Goal: Task Accomplishment & Management: Use online tool/utility

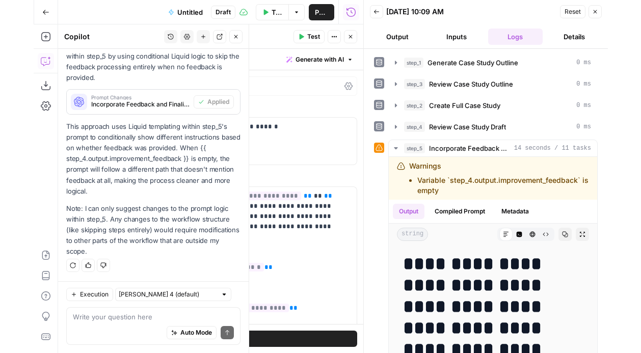
scroll to position [2686, 0]
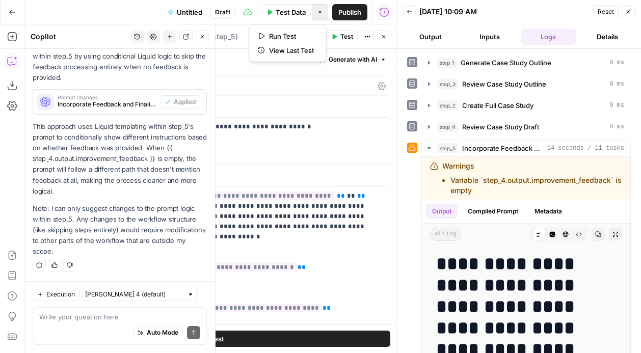
click at [319, 16] on button "Options" at bounding box center [320, 12] width 16 height 16
click at [537, 13] on div "[DATE] 10:09 AM" at bounding box center [504, 12] width 171 height 10
click at [407, 12] on icon "button" at bounding box center [409, 12] width 6 height 6
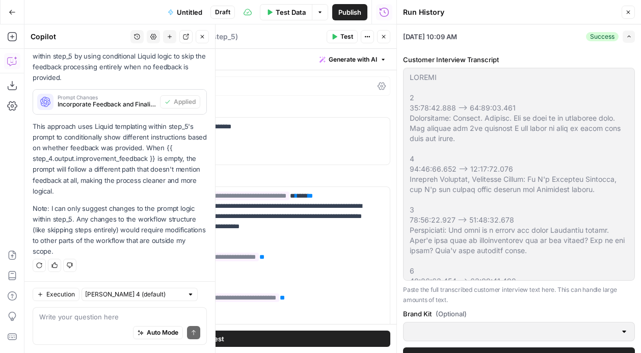
click at [573, 12] on span "Close" at bounding box center [630, 12] width 1 height 1
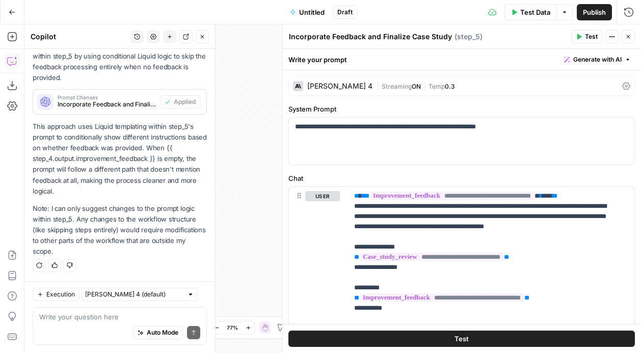
click at [573, 12] on span "Publish" at bounding box center [593, 12] width 23 height 10
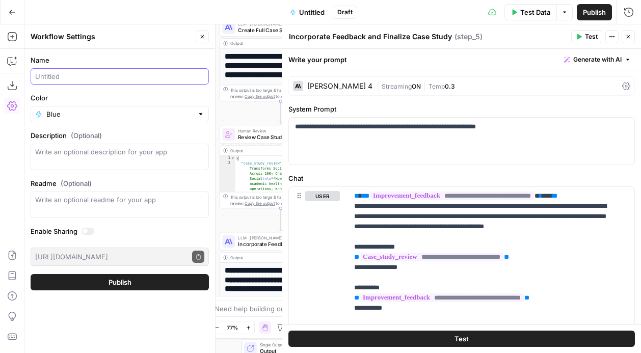
click at [81, 78] on input "Name" at bounding box center [119, 76] width 169 height 10
type input "Customer Case Studies"
click at [110, 114] on input "Color" at bounding box center [119, 114] width 147 height 10
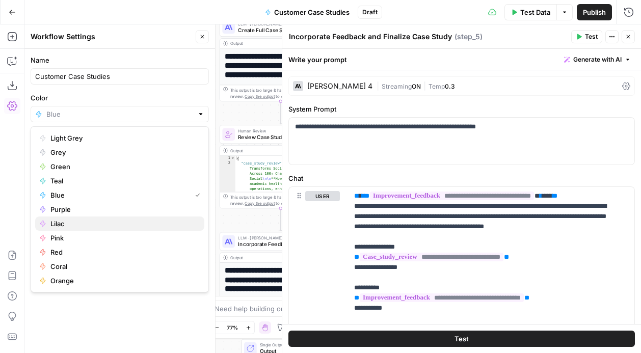
click at [79, 220] on span "Lilac" at bounding box center [123, 223] width 146 height 10
type input "Lilac"
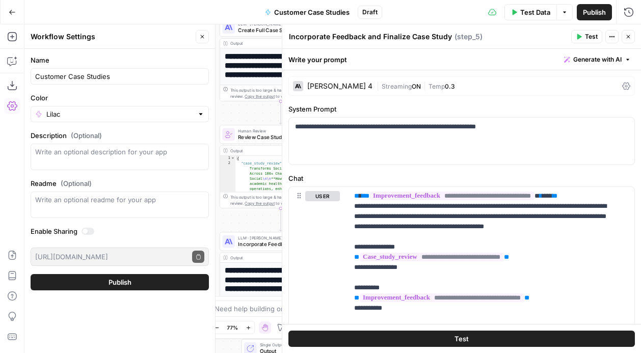
click at [122, 283] on span "Publish" at bounding box center [119, 282] width 23 height 10
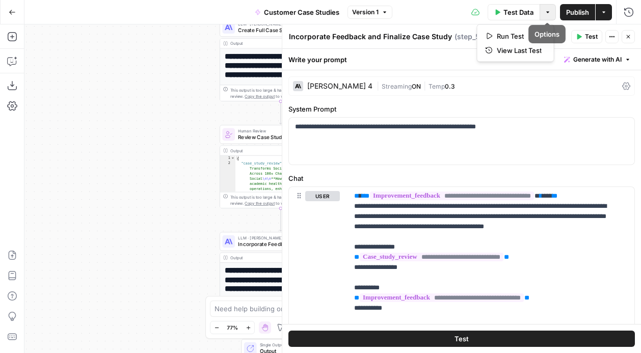
click at [544, 14] on icon "button" at bounding box center [547, 12] width 6 height 6
click at [573, 13] on icon "button" at bounding box center [603, 12] width 6 height 6
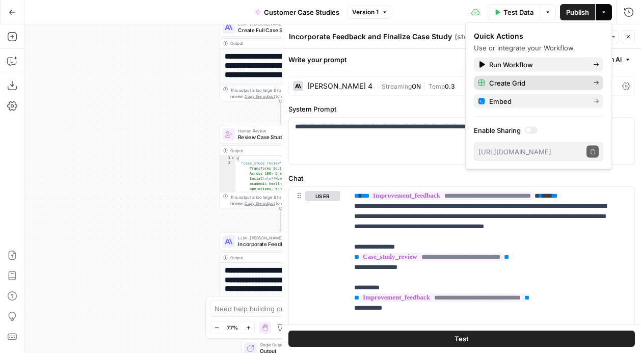
click at [573, 82] on div "Create Grid" at bounding box center [538, 83] width 121 height 10
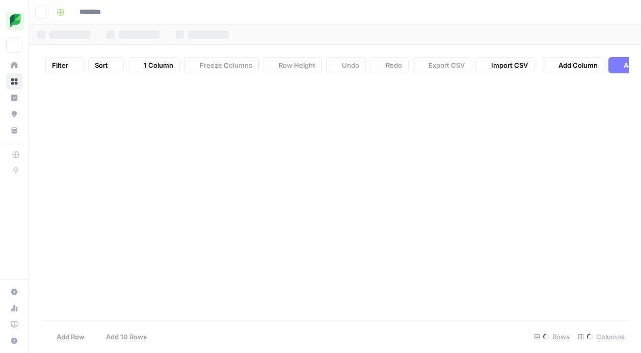
type input "**********"
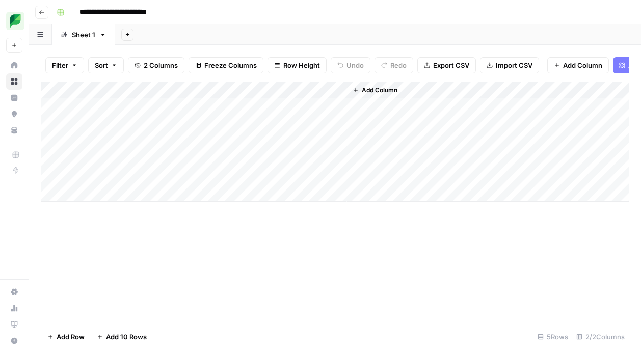
click at [144, 113] on div "Add Column" at bounding box center [334, 141] width 587 height 120
click at [137, 112] on div "Add Column" at bounding box center [334, 141] width 587 height 120
type textarea "**********"
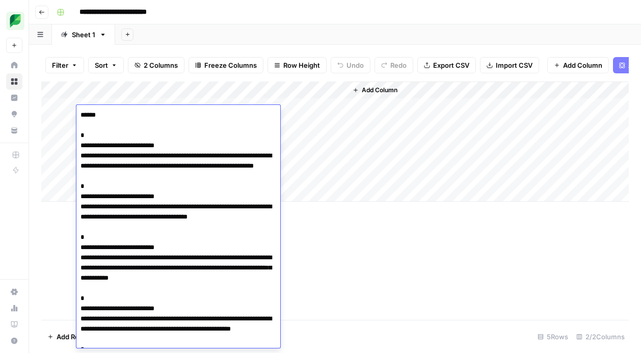
scroll to position [21227, 0]
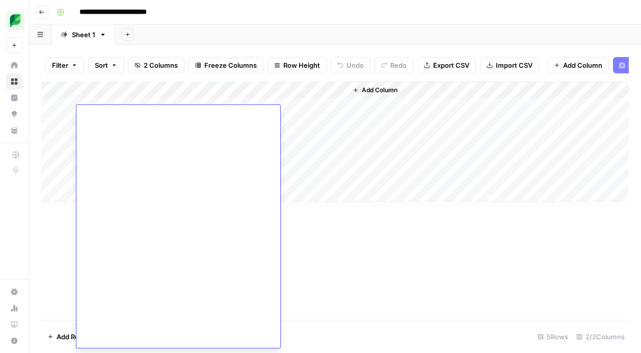
click at [259, 59] on button "Freeze Columns" at bounding box center [225, 65] width 75 height 16
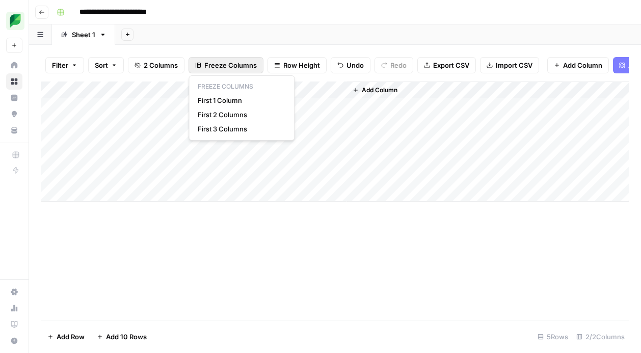
click at [241, 11] on div "**********" at bounding box center [341, 12] width 578 height 16
click at [233, 112] on div "Add Column" at bounding box center [334, 141] width 587 height 120
click at [291, 113] on div "Add Column" at bounding box center [334, 141] width 587 height 120
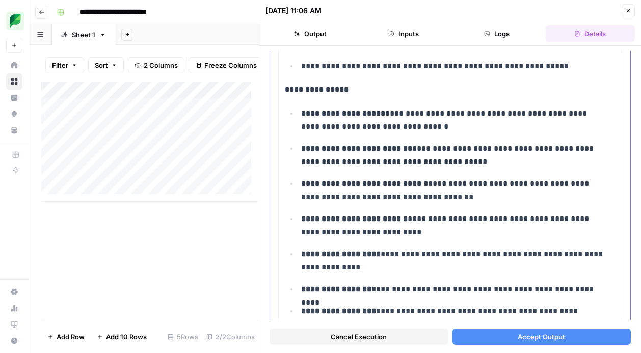
scroll to position [457, 0]
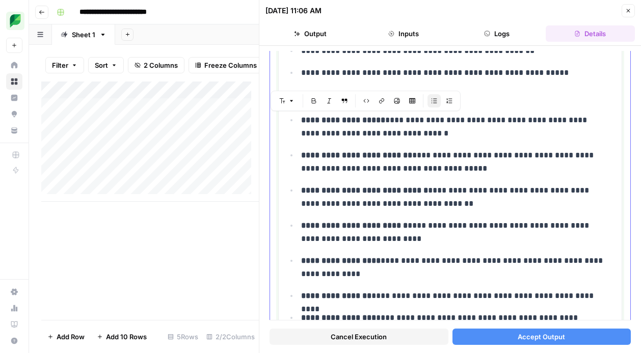
drag, startPoint x: 442, startPoint y: 132, endPoint x: 288, endPoint y: 119, distance: 155.4
click at [288, 119] on ul "**********" at bounding box center [450, 218] width 330 height 211
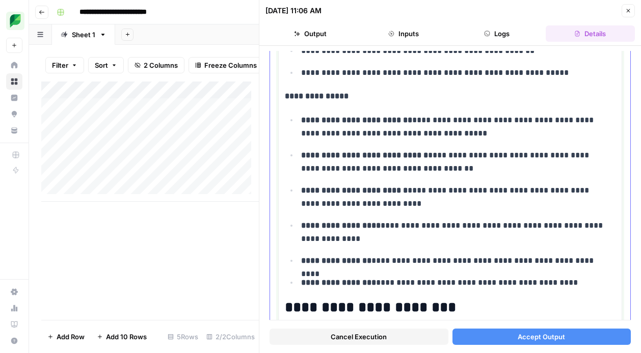
scroll to position [463, 0]
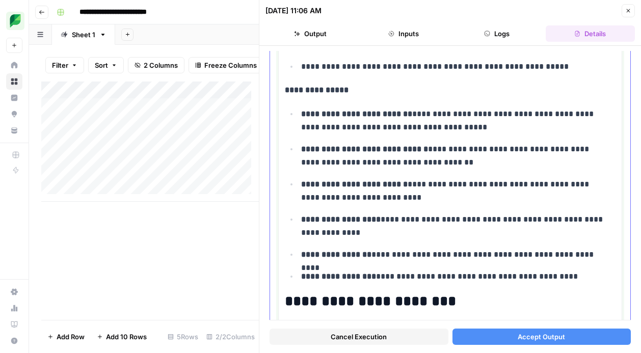
click at [301, 116] on strong "**********" at bounding box center [356, 114] width 111 height 8
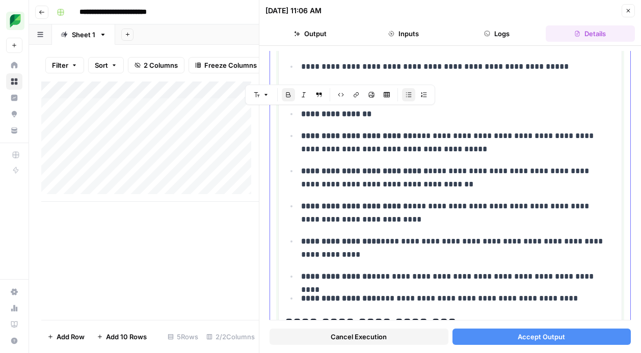
click at [469, 152] on p "**********" at bounding box center [454, 142] width 307 height 26
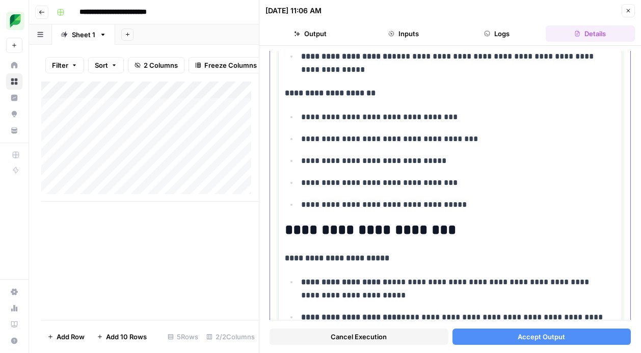
scroll to position [1035, 0]
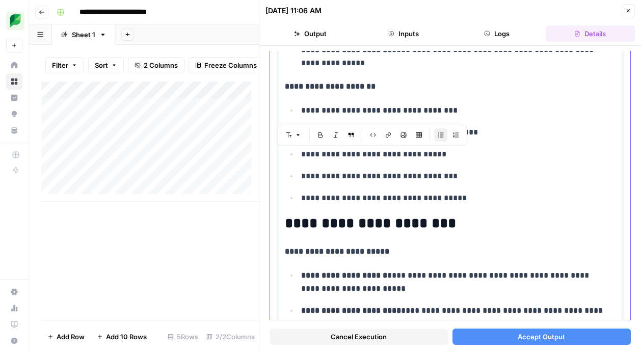
drag, startPoint x: 438, startPoint y: 153, endPoint x: 302, endPoint y: 159, distance: 136.1
click at [302, 159] on p "**********" at bounding box center [454, 154] width 307 height 13
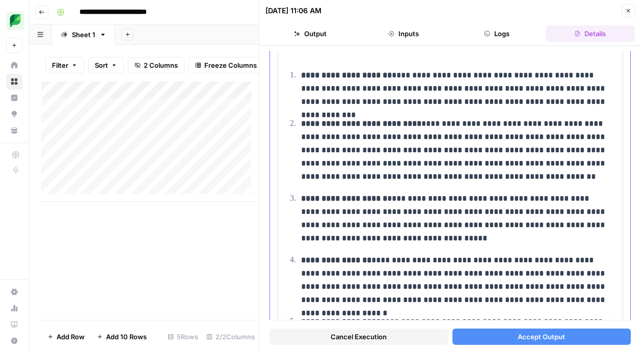
scroll to position [1697, 0]
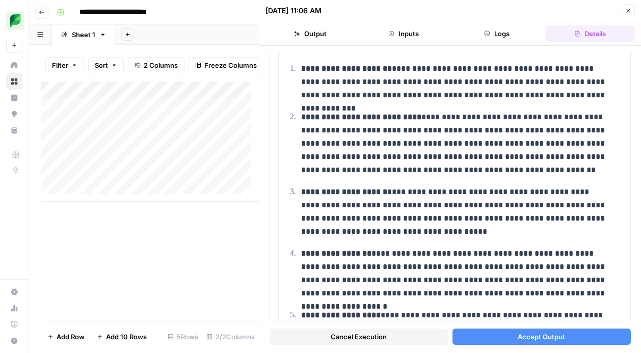
click at [517, 333] on span "Accept Output" at bounding box center [540, 336] width 47 height 10
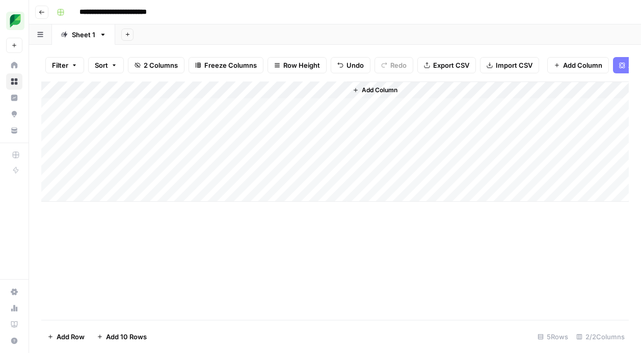
click at [297, 116] on div "Add Column" at bounding box center [334, 141] width 587 height 120
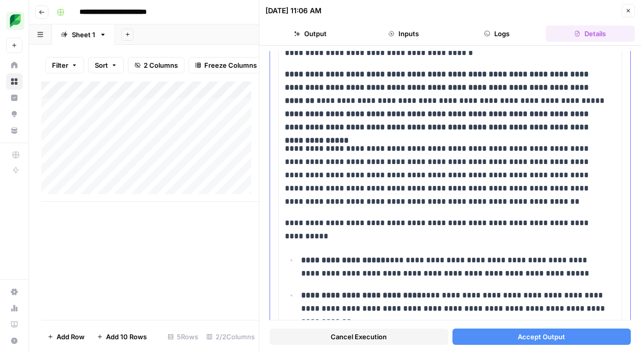
scroll to position [359, 0]
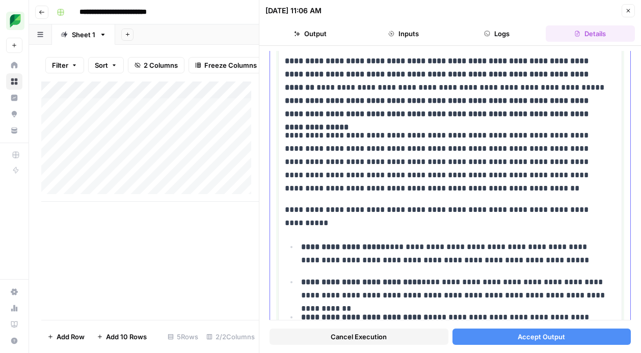
click at [453, 188] on p "**********" at bounding box center [446, 162] width 323 height 66
click at [319, 188] on p "**********" at bounding box center [446, 162] width 323 height 66
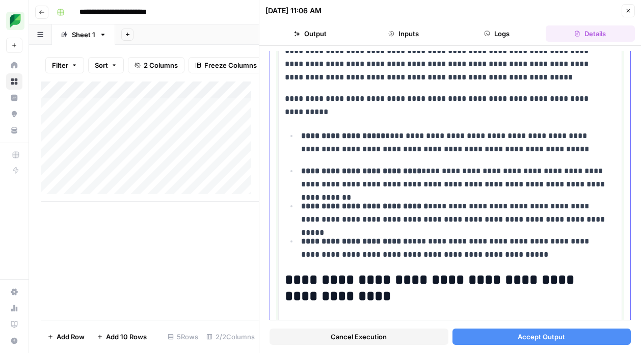
scroll to position [477, 0]
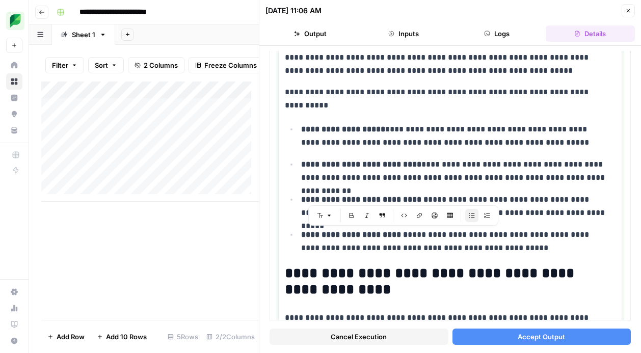
drag, startPoint x: 501, startPoint y: 248, endPoint x: 258, endPoint y: 225, distance: 244.6
click at [259, 225] on div "**********" at bounding box center [450, 176] width 382 height 353
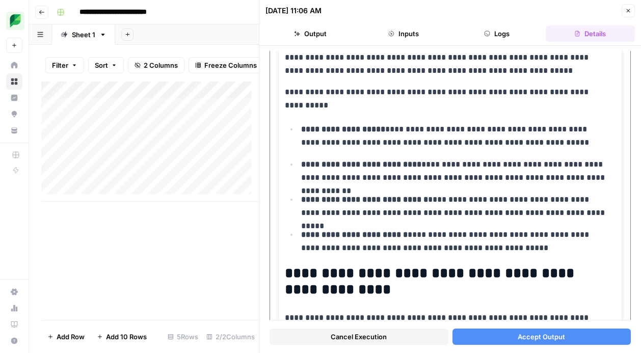
click at [426, 185] on ul "**********" at bounding box center [450, 188] width 330 height 132
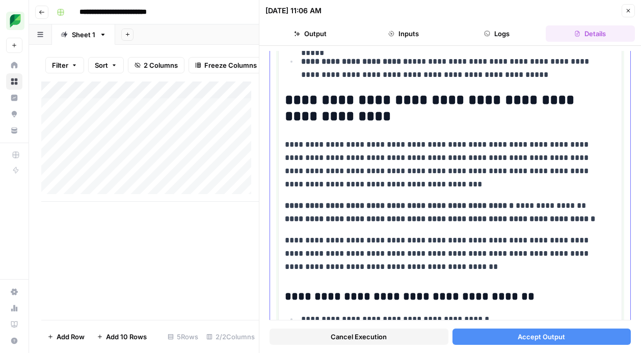
scroll to position [773, 0]
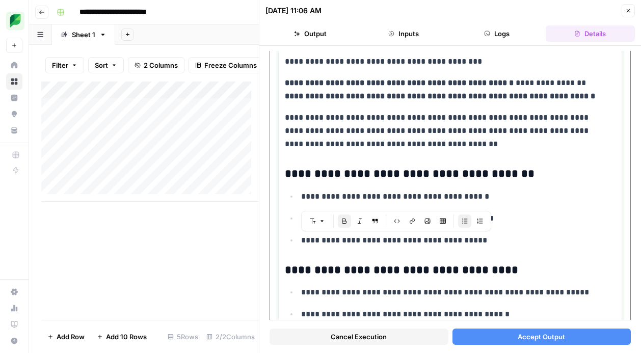
drag, startPoint x: 484, startPoint y: 240, endPoint x: 313, endPoint y: 243, distance: 171.6
click at [313, 243] on p "**********" at bounding box center [454, 240] width 307 height 13
click at [375, 133] on p "**********" at bounding box center [446, 131] width 323 height 40
click at [460, 147] on p "**********" at bounding box center [446, 131] width 323 height 40
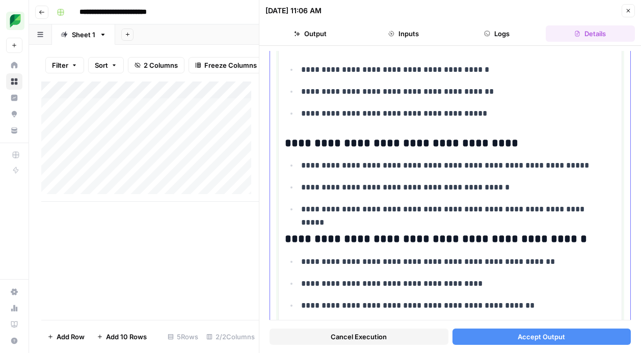
scroll to position [893, 0]
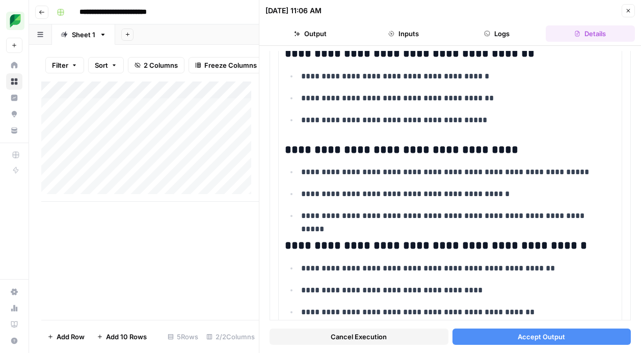
click at [524, 336] on span "Accept Output" at bounding box center [540, 336] width 47 height 10
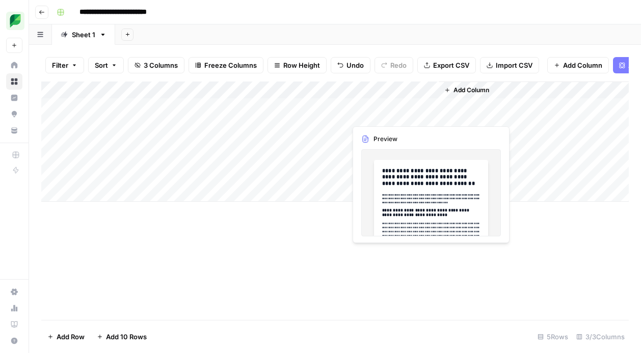
click at [386, 115] on div "Add Column" at bounding box center [334, 141] width 587 height 120
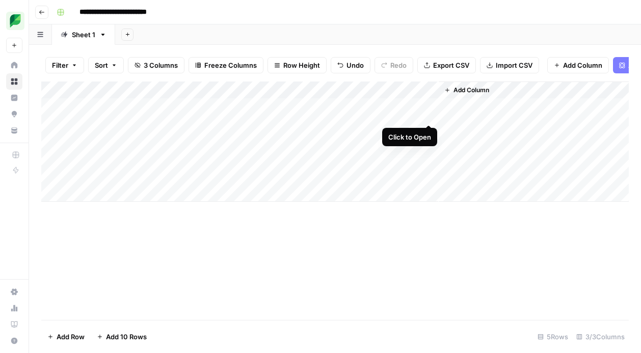
click at [428, 115] on div "Add Column" at bounding box center [334, 141] width 587 height 120
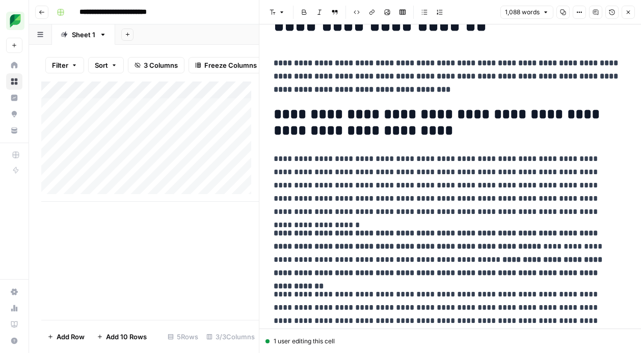
scroll to position [66, 0]
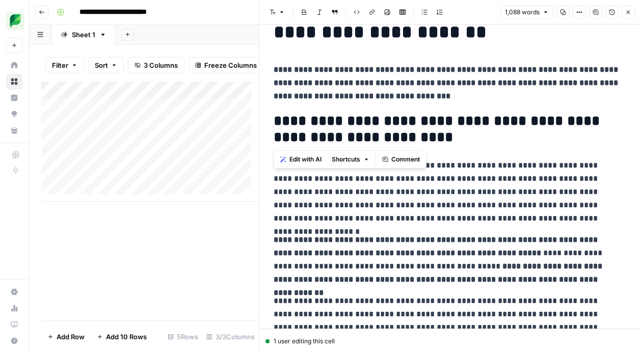
drag, startPoint x: 439, startPoint y: 138, endPoint x: 269, endPoint y: 127, distance: 170.4
click at [453, 136] on h2 "**********" at bounding box center [445, 129] width 345 height 33
drag, startPoint x: 442, startPoint y: 139, endPoint x: 275, endPoint y: 125, distance: 167.6
click at [275, 125] on h2 "**********" at bounding box center [445, 129] width 345 height 33
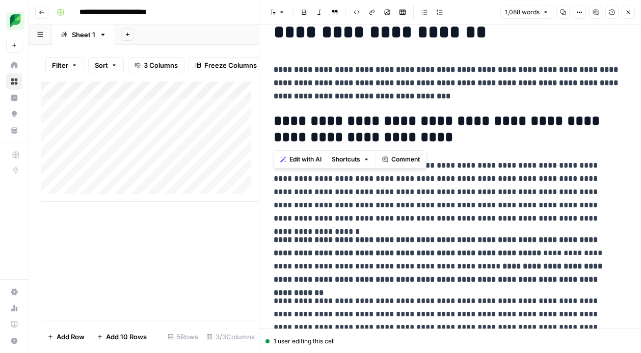
click at [299, 161] on span "Edit with AI" at bounding box center [305, 159] width 32 height 9
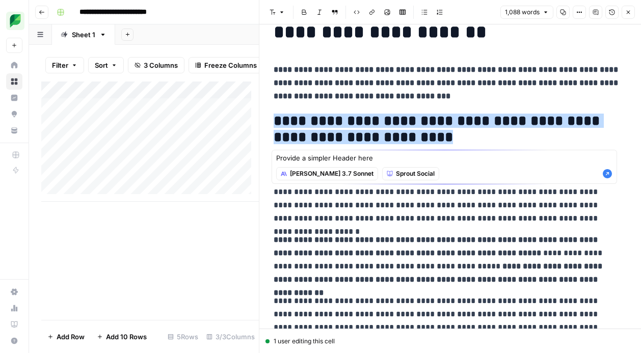
type textarea "Provide a simpler Header here"
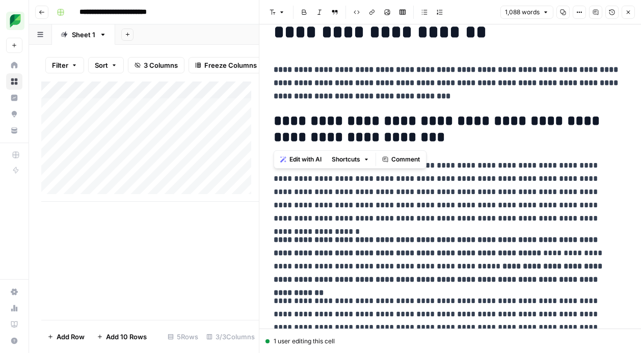
drag, startPoint x: 421, startPoint y: 136, endPoint x: 274, endPoint y: 127, distance: 146.9
click at [274, 127] on h2 "**********" at bounding box center [445, 129] width 345 height 33
click at [312, 161] on span "Edit with AI" at bounding box center [305, 159] width 32 height 9
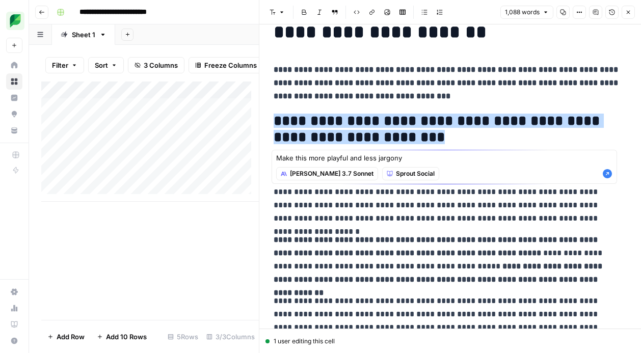
type textarea "Make this more playful and less jargony"
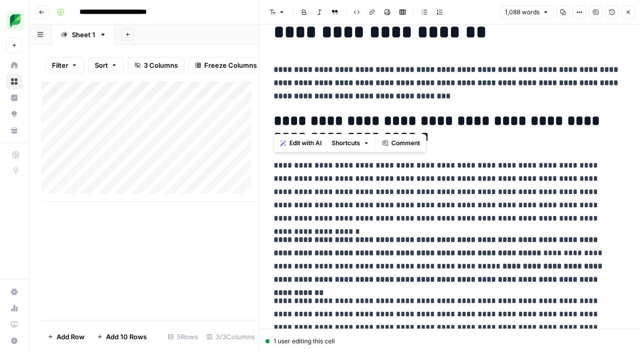
drag, startPoint x: 349, startPoint y: 123, endPoint x: 278, endPoint y: 124, distance: 70.8
click at [278, 124] on h2 "**********" at bounding box center [445, 129] width 345 height 33
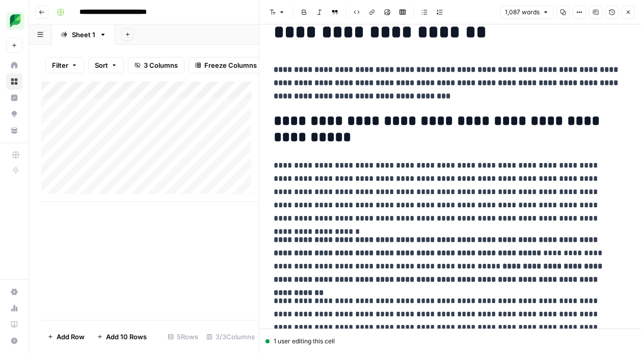
click at [355, 138] on h2 "**********" at bounding box center [445, 129] width 345 height 33
drag, startPoint x: 334, startPoint y: 135, endPoint x: 261, endPoint y: 128, distance: 73.2
click at [261, 128] on div "**********" at bounding box center [450, 176] width 382 height 353
click at [337, 159] on span "Shortcuts" at bounding box center [345, 159] width 29 height 9
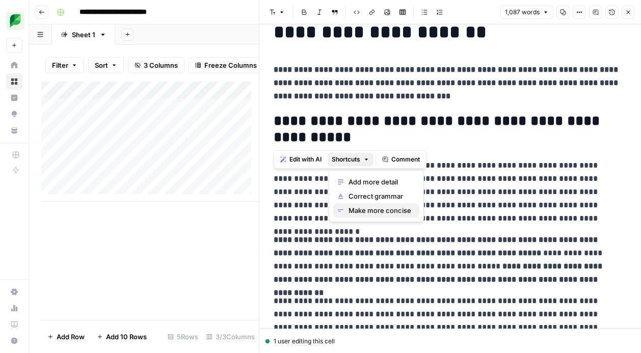
click at [366, 210] on span "Make more concise" at bounding box center [379, 210] width 63 height 10
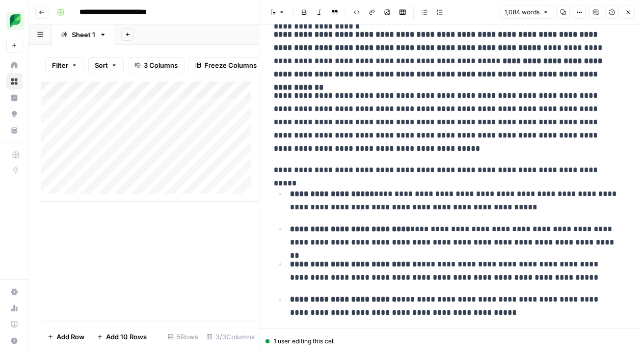
scroll to position [342, 0]
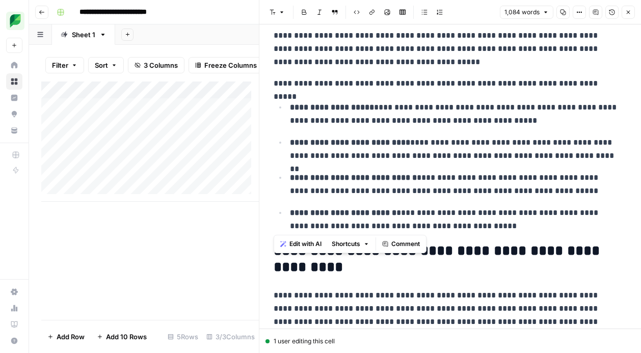
drag, startPoint x: 514, startPoint y: 224, endPoint x: 272, endPoint y: 87, distance: 277.5
click at [302, 244] on span "Edit with AI" at bounding box center [305, 243] width 32 height 9
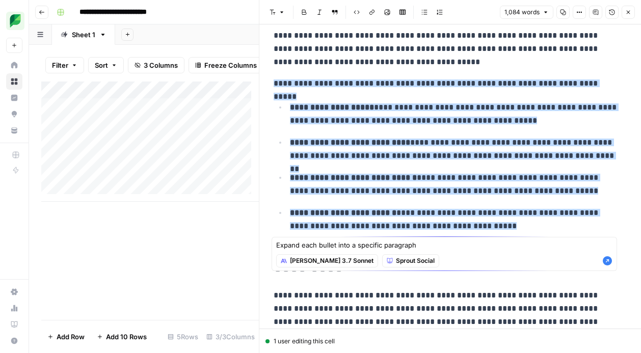
type textarea "Expand each bullet into a specific paragraph"
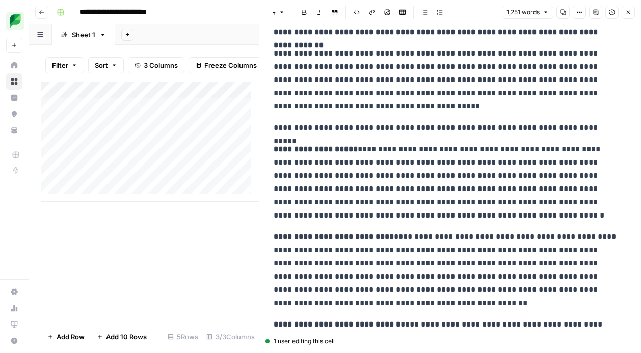
scroll to position [0, 0]
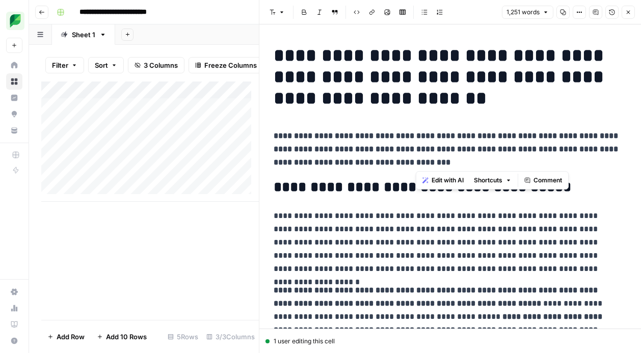
drag, startPoint x: 418, startPoint y: 150, endPoint x: 416, endPoint y: 158, distance: 7.9
click at [416, 158] on strong "**********" at bounding box center [446, 149] width 346 height 34
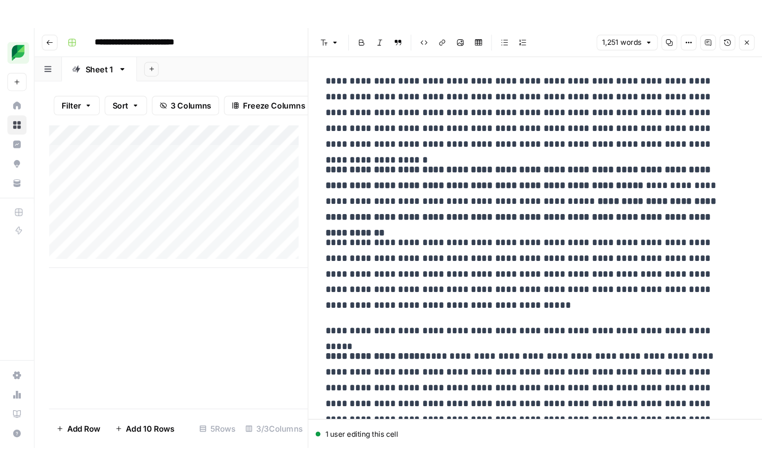
scroll to position [178, 0]
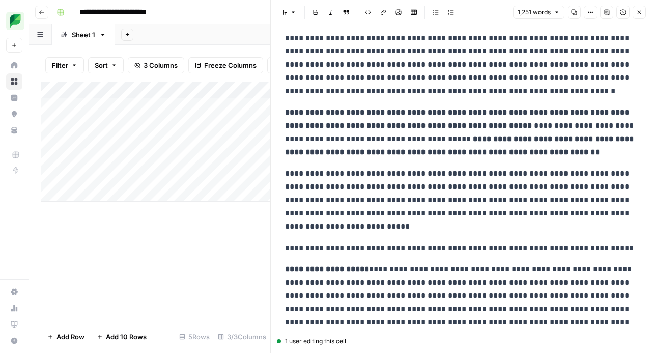
click at [161, 277] on div "Add Column" at bounding box center [155, 200] width 229 height 238
click at [176, 239] on div "Add Column" at bounding box center [155, 200] width 229 height 238
click at [573, 12] on icon "button" at bounding box center [640, 13] width 4 height 4
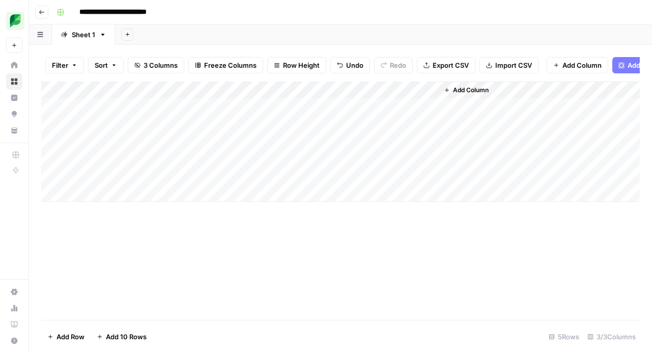
click at [324, 91] on div "Add Column" at bounding box center [340, 141] width 599 height 120
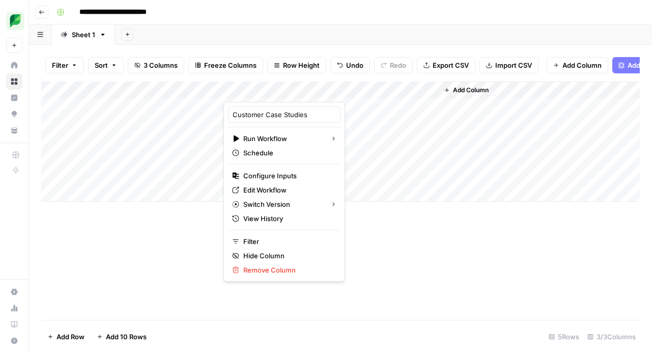
click at [432, 89] on div "Add Column" at bounding box center [340, 141] width 599 height 120
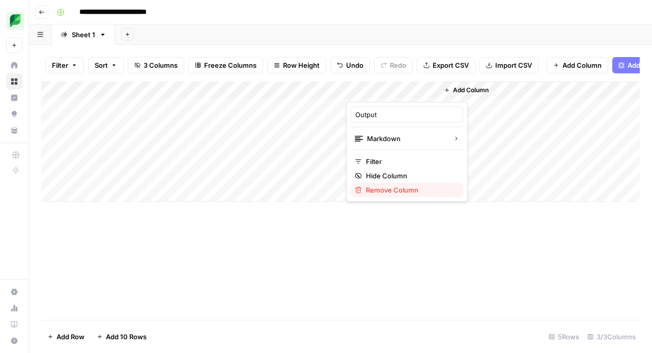
click at [411, 190] on span "Remove Column" at bounding box center [410, 190] width 89 height 10
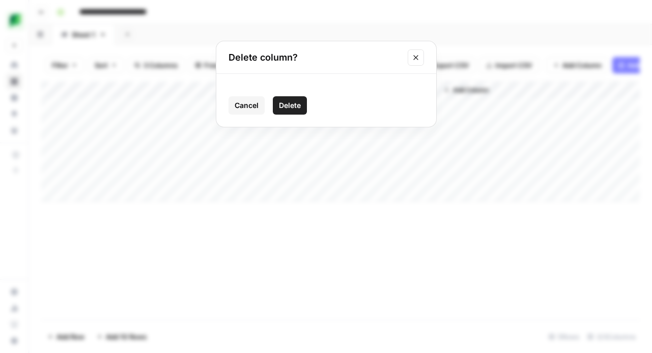
click at [296, 100] on span "Delete" at bounding box center [290, 105] width 22 height 10
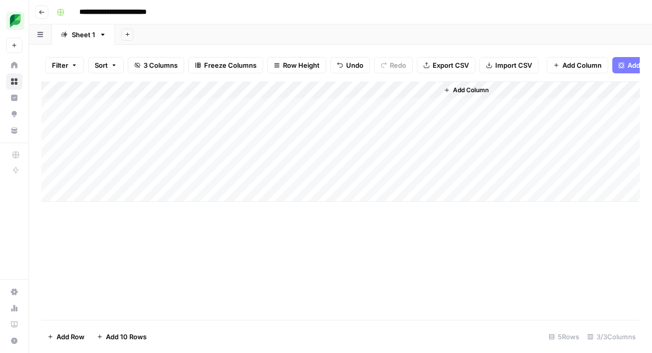
click at [429, 90] on div "Add Column" at bounding box center [340, 141] width 599 height 120
click at [370, 91] on span "Add Column" at bounding box center [380, 90] width 36 height 9
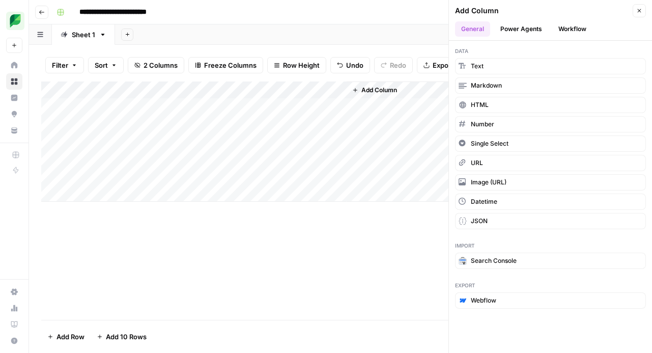
click at [573, 31] on button "Workflow" at bounding box center [572, 28] width 40 height 15
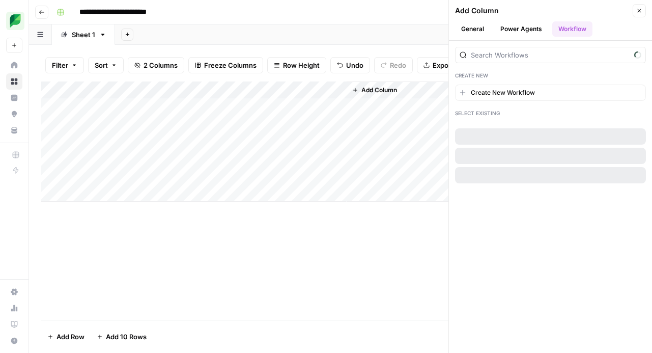
click at [477, 31] on button "General" at bounding box center [472, 28] width 35 height 15
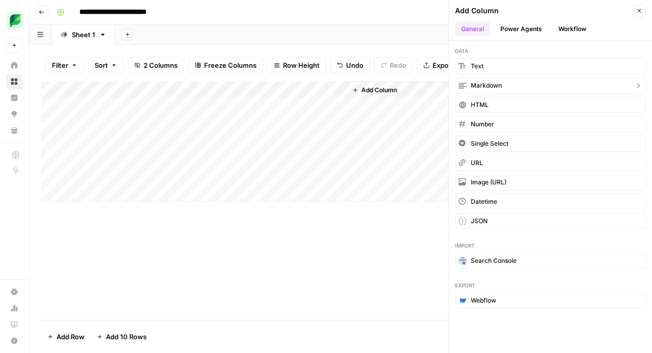
click at [502, 80] on button "Markdown" at bounding box center [550, 85] width 191 height 16
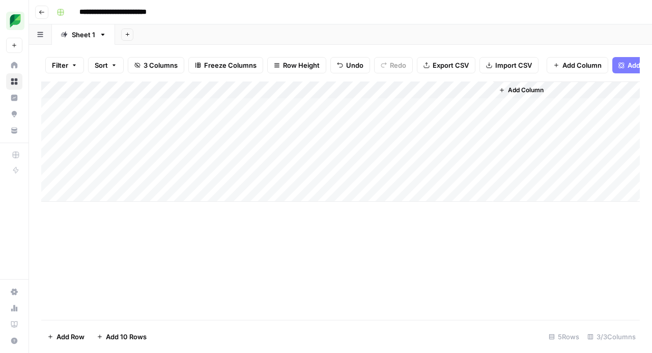
click at [489, 88] on div "Add Column" at bounding box center [340, 141] width 599 height 120
click at [413, 91] on div at bounding box center [419, 91] width 147 height 20
click at [400, 91] on div at bounding box center [419, 91] width 147 height 20
click at [454, 111] on div "Add Column" at bounding box center [340, 141] width 599 height 120
click at [443, 91] on div "Add Column" at bounding box center [340, 141] width 599 height 120
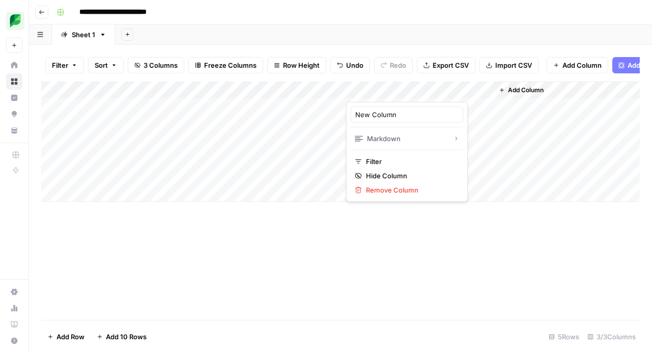
click at [483, 92] on div at bounding box center [419, 91] width 147 height 20
click at [488, 92] on div at bounding box center [419, 91] width 147 height 20
click at [486, 91] on div at bounding box center [419, 91] width 147 height 20
click at [478, 129] on div "Add Column" at bounding box center [340, 141] width 599 height 120
click at [486, 89] on div "Add Column" at bounding box center [340, 141] width 599 height 120
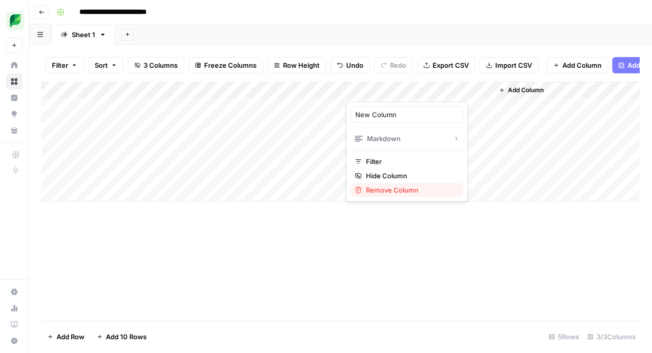
click at [399, 185] on span "Remove Column" at bounding box center [410, 190] width 89 height 10
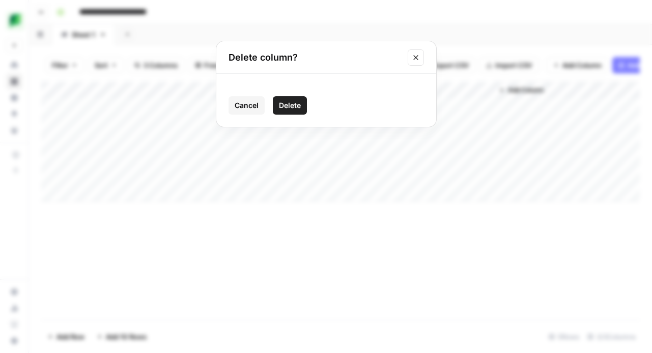
click at [293, 100] on span "Delete" at bounding box center [290, 105] width 22 height 10
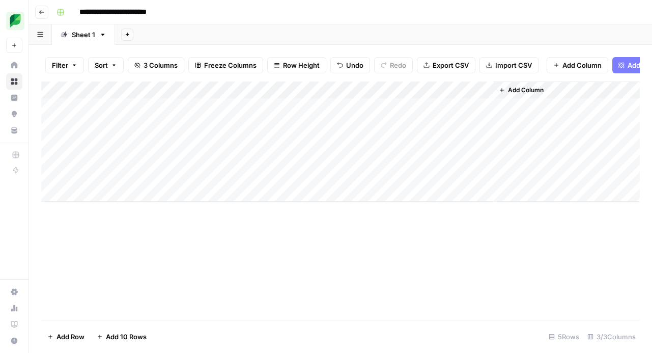
click at [325, 89] on div "Add Column" at bounding box center [340, 141] width 599 height 120
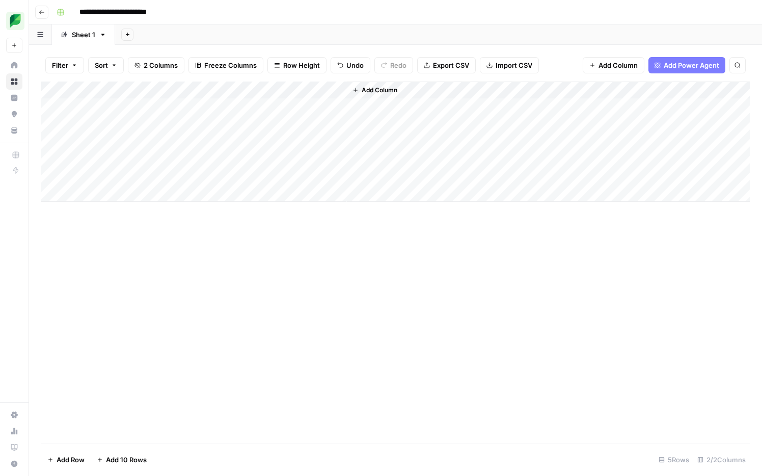
click at [573, 63] on span "Add Column" at bounding box center [617, 65] width 39 height 10
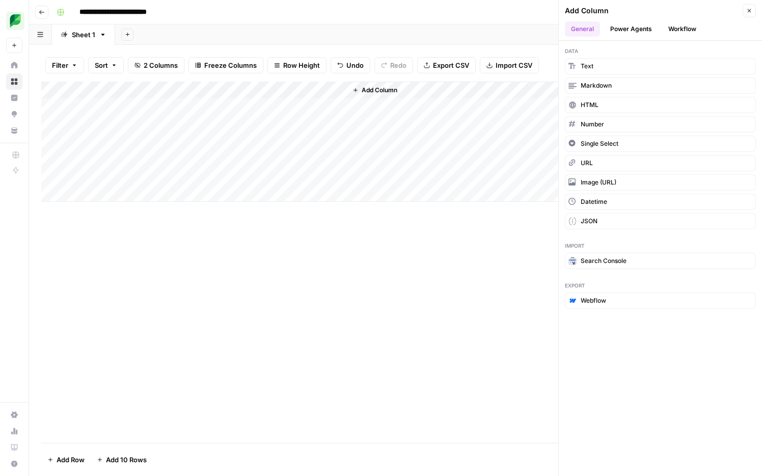
click at [573, 26] on button "Workflow" at bounding box center [682, 28] width 40 height 15
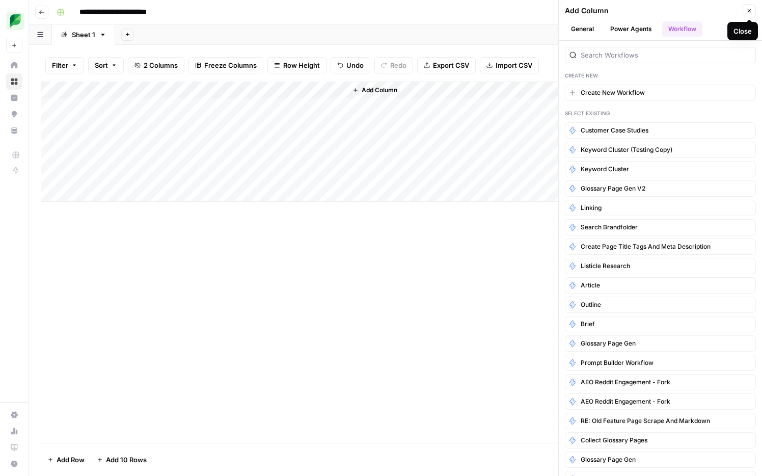
click at [573, 9] on icon "button" at bounding box center [749, 11] width 6 height 6
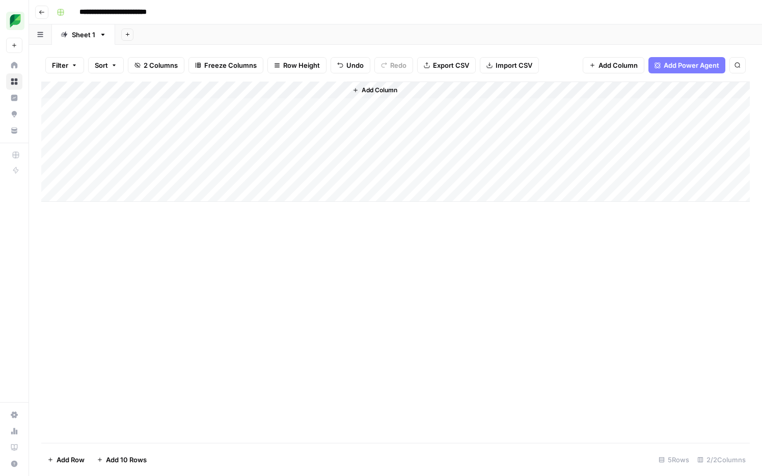
click at [338, 91] on div "Add Column" at bounding box center [395, 141] width 708 height 120
click at [289, 106] on div "Add Column" at bounding box center [395, 141] width 708 height 120
click at [323, 105] on div "Add Column" at bounding box center [395, 141] width 708 height 120
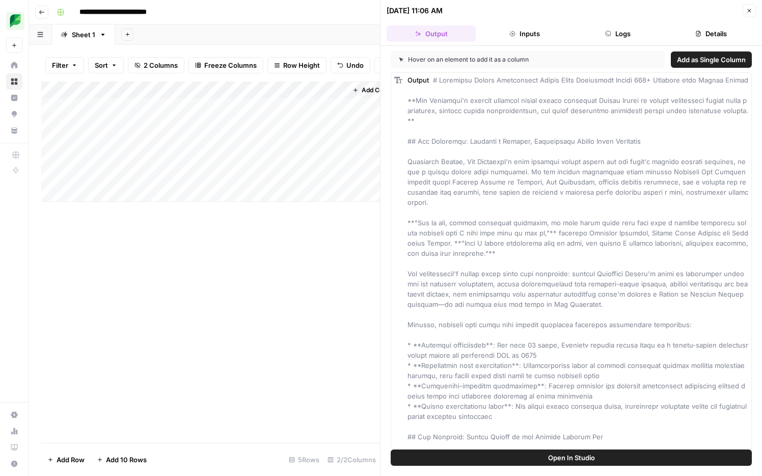
click at [573, 61] on span "Add as Single Column" at bounding box center [711, 59] width 69 height 10
click at [345, 101] on div "Add Column" at bounding box center [352, 141] width 56 height 120
click at [573, 10] on icon "button" at bounding box center [749, 11] width 6 height 6
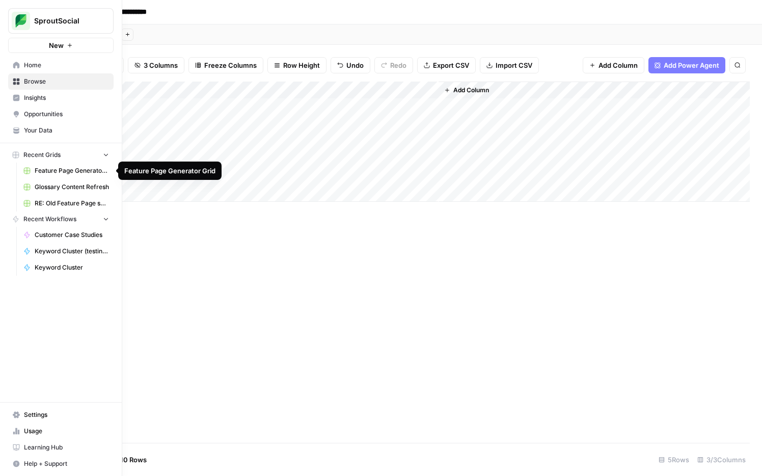
click at [70, 170] on span "Feature Page Generator Grid" at bounding box center [72, 170] width 74 height 9
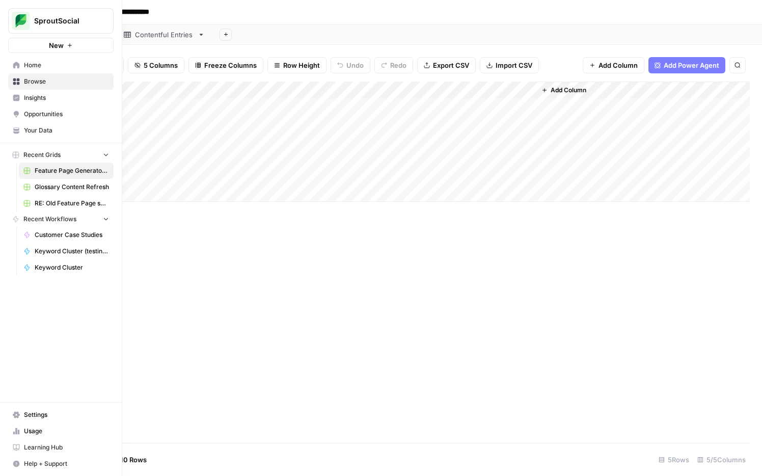
click at [13, 78] on icon at bounding box center [16, 81] width 7 height 7
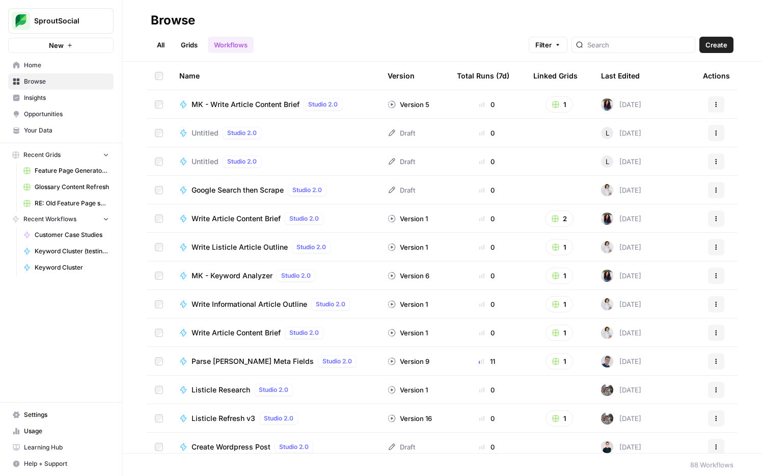
click at [47, 64] on span "Home" at bounding box center [66, 65] width 85 height 9
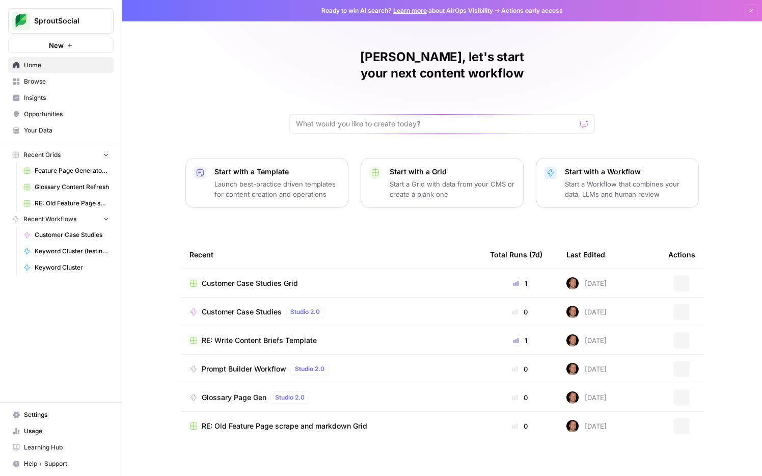
click at [41, 80] on span "Browse" at bounding box center [66, 81] width 85 height 9
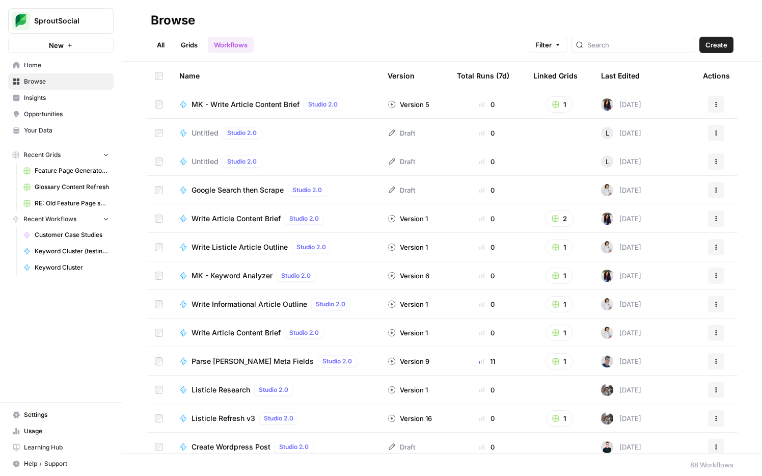
click at [573, 76] on div "Last Edited" at bounding box center [620, 76] width 39 height 28
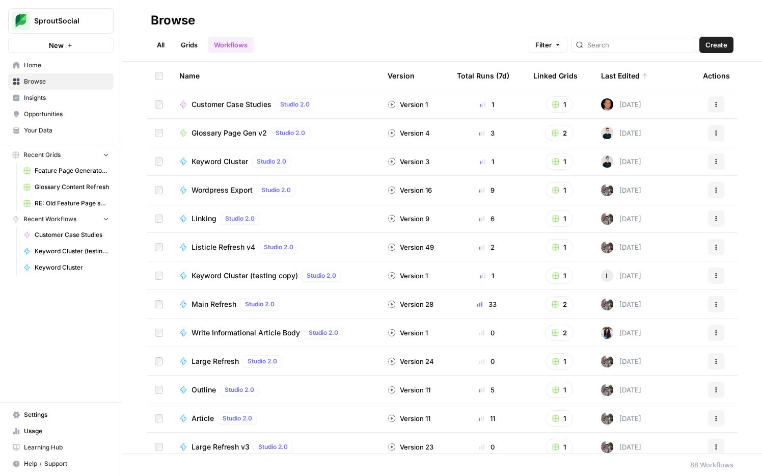
click at [215, 243] on span "Listicle Refresh v4" at bounding box center [223, 247] width 64 height 10
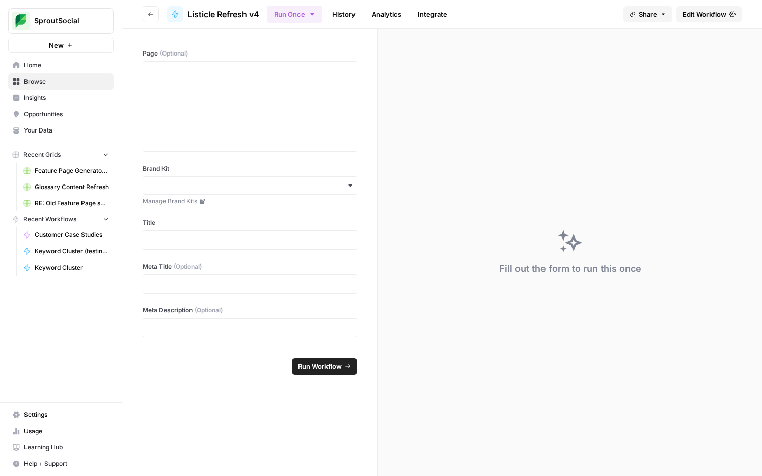
click at [150, 13] on icon "button" at bounding box center [151, 14] width 6 height 6
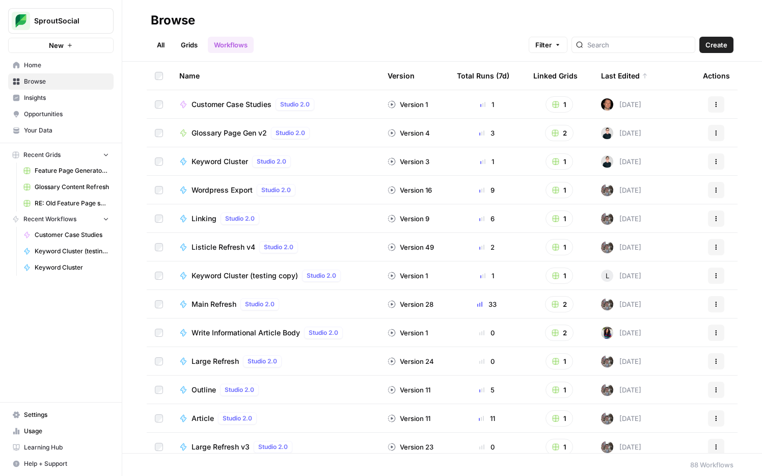
click at [181, 47] on link "Grids" at bounding box center [189, 45] width 29 height 16
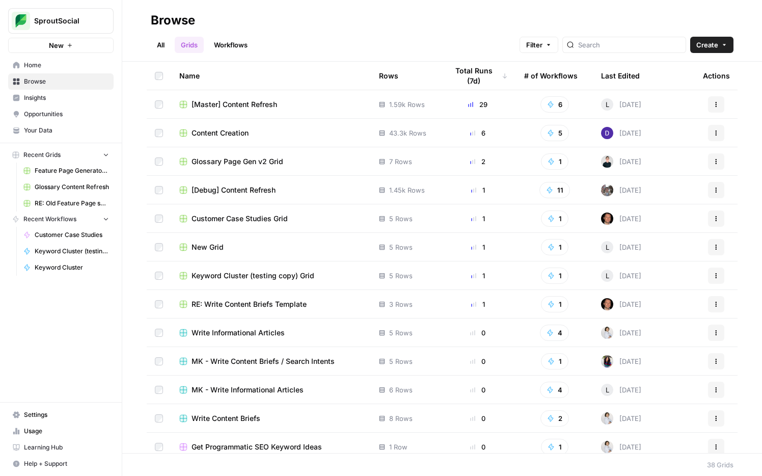
click at [255, 189] on span "[Debug] Content Refresh" at bounding box center [233, 190] width 84 height 10
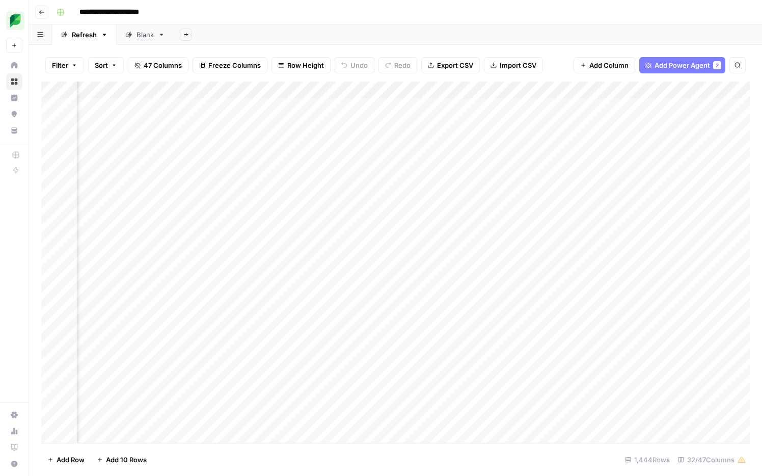
scroll to position [0, 926]
click at [214, 90] on div "Add Column" at bounding box center [395, 261] width 708 height 361
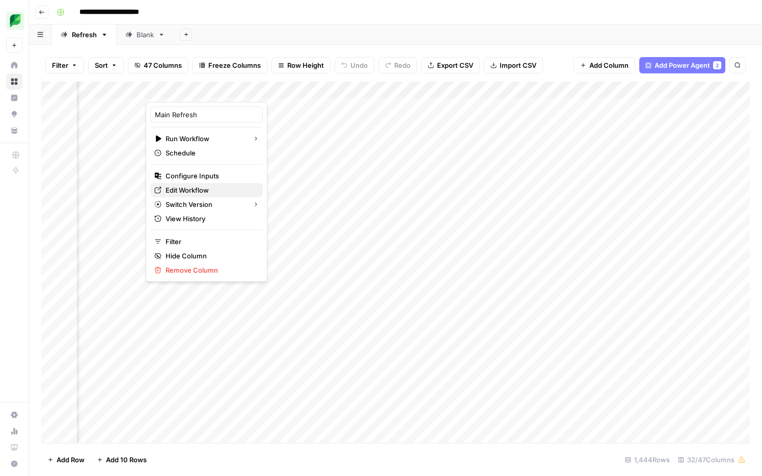
click at [211, 190] on span "Edit Workflow" at bounding box center [209, 190] width 89 height 10
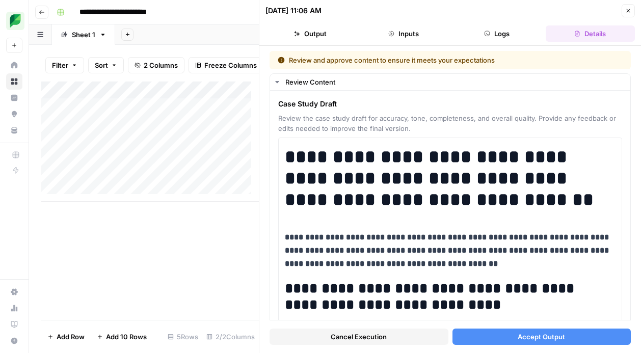
click at [625, 11] on icon "button" at bounding box center [628, 11] width 6 height 6
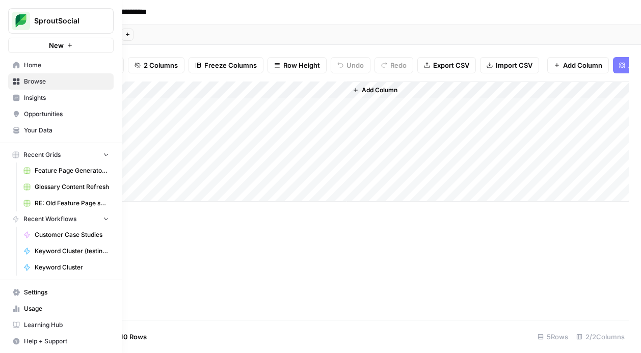
click at [22, 223] on button "Recent Workflows" at bounding box center [60, 218] width 105 height 15
click at [36, 221] on span "Recent Workflows" at bounding box center [49, 218] width 53 height 9
click at [62, 233] on span "Customer Case Studies" at bounding box center [72, 234] width 74 height 9
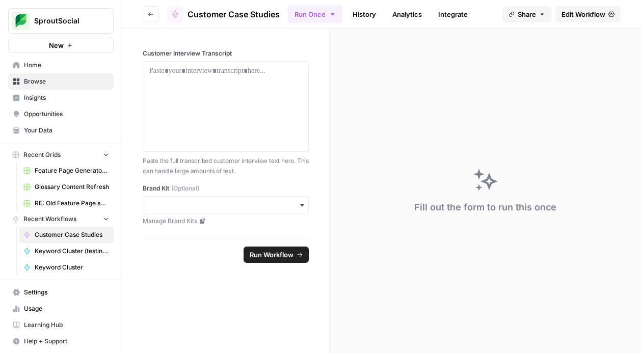
click at [578, 15] on span "Edit Workflow" at bounding box center [583, 14] width 44 height 10
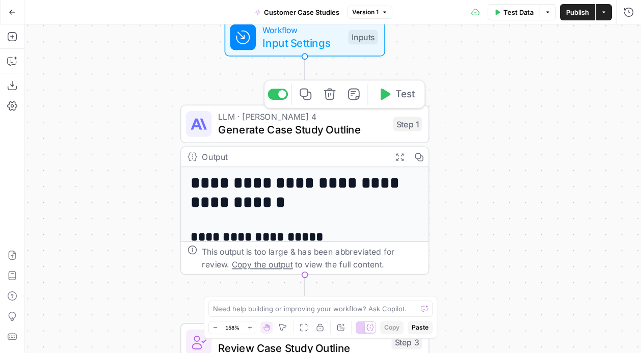
click at [270, 130] on span "Generate Case Study Outline" at bounding box center [302, 130] width 169 height 16
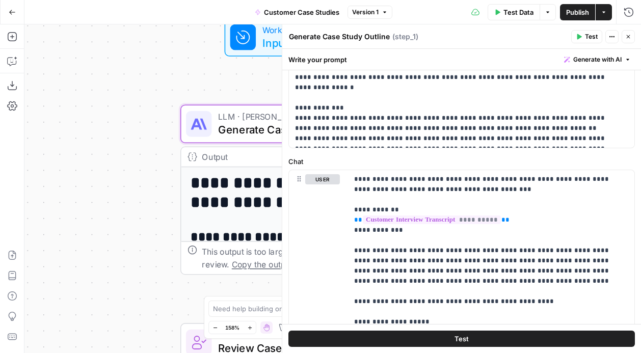
scroll to position [386, 0]
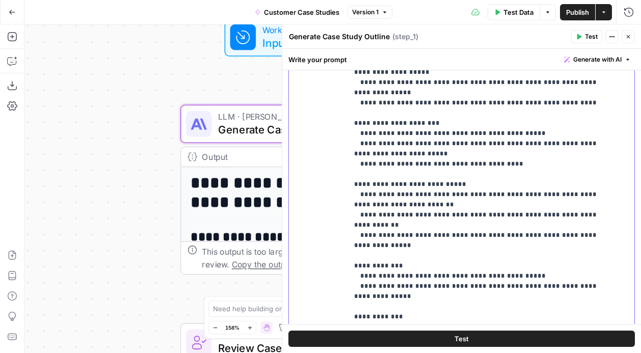
scroll to position [660, 0]
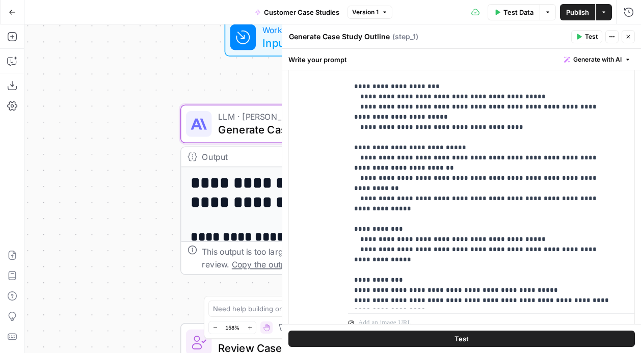
click at [154, 205] on div "**********" at bounding box center [332, 188] width 616 height 328
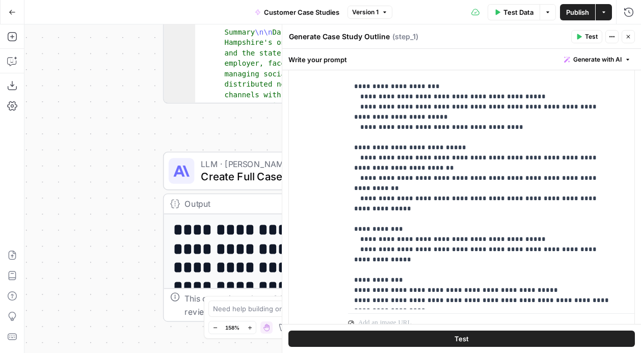
click at [227, 181] on span "Create Full Case Study" at bounding box center [284, 177] width 167 height 16
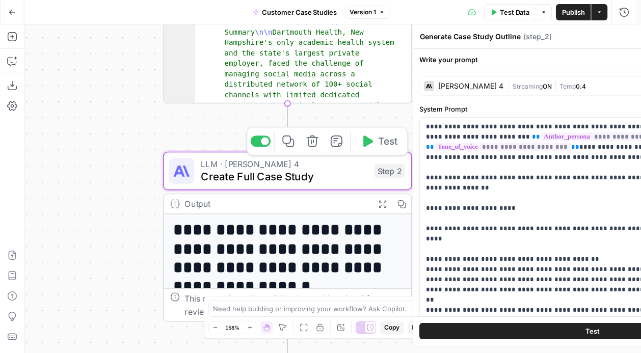
type textarea "Create Full Case Study"
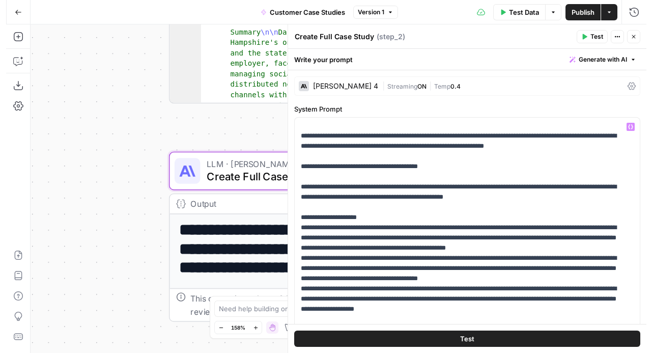
scroll to position [561, 0]
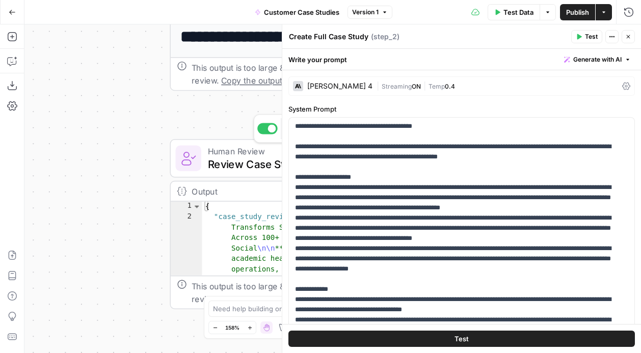
click at [234, 164] on span "Review Case Study Draft" at bounding box center [291, 164] width 166 height 16
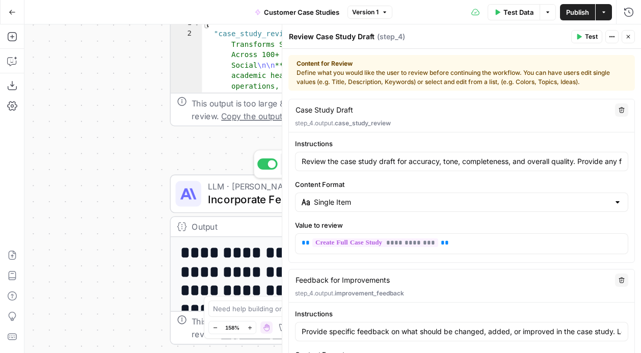
click at [240, 208] on div "LLM · Claude Sonnet 4 Incorporate Feedback and Finalize Case Study Step 5 Copy …" at bounding box center [294, 194] width 249 height 39
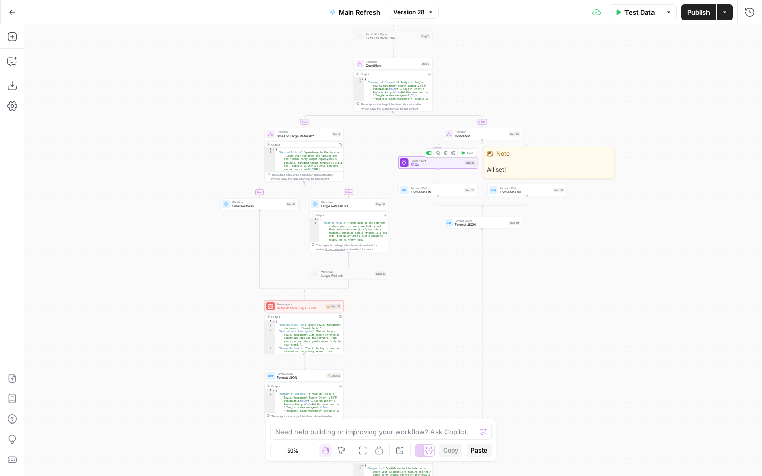
click at [442, 163] on span "FAQs" at bounding box center [436, 164] width 52 height 5
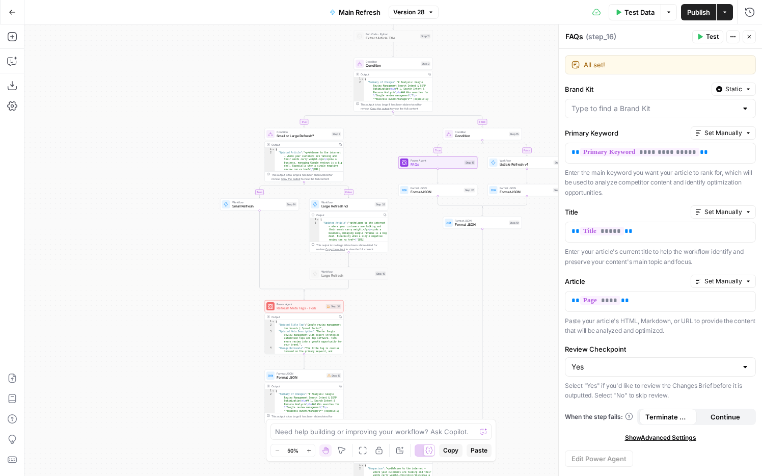
type input "Sprout Social"
click at [746, 37] on icon "button" at bounding box center [749, 37] width 6 height 6
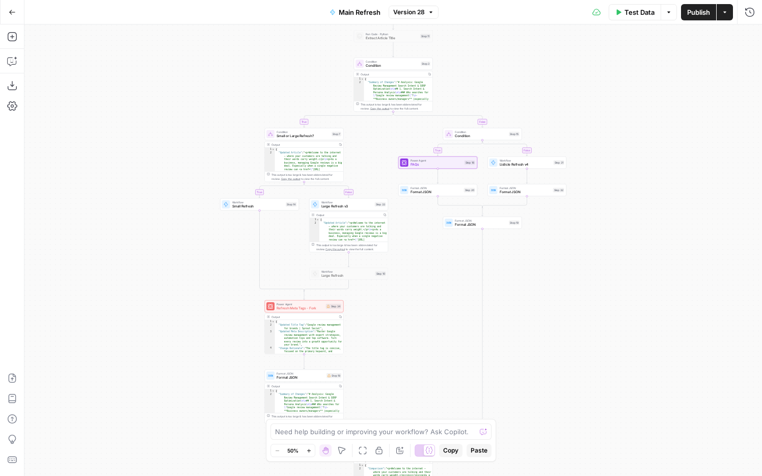
click at [14, 12] on icon "button" at bounding box center [12, 12] width 6 height 5
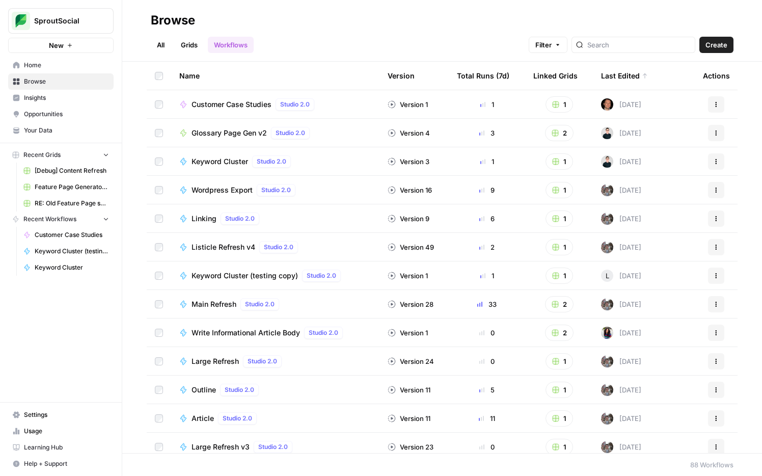
click at [61, 449] on span "Learning Hub" at bounding box center [66, 446] width 85 height 9
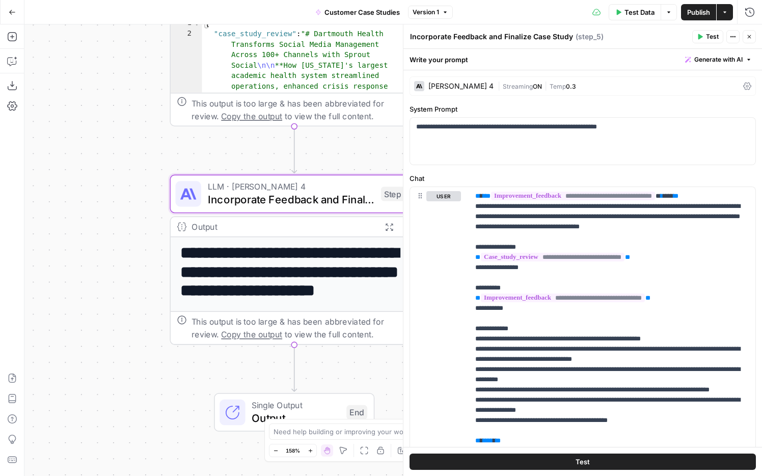
click at [704, 15] on span "Publish" at bounding box center [698, 12] width 23 height 10
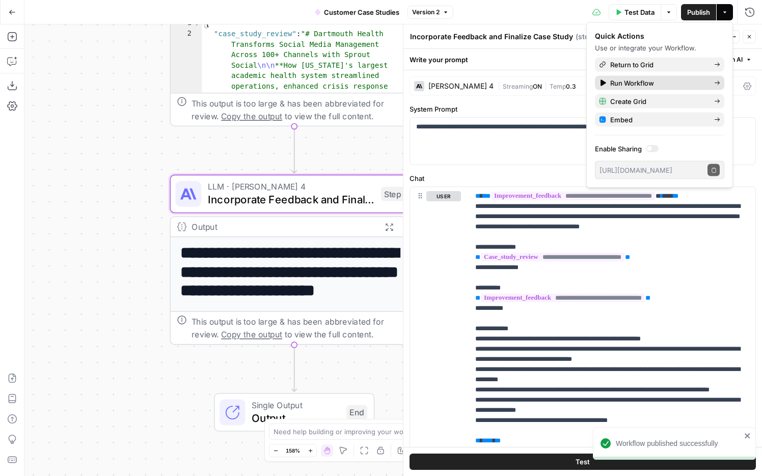
click at [654, 84] on span "Run Workflow" at bounding box center [658, 83] width 96 height 10
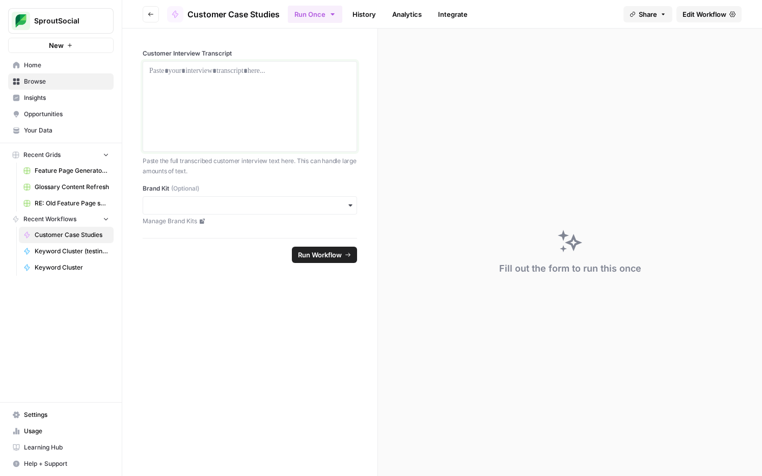
click at [279, 97] on div at bounding box center [249, 106] width 201 height 81
click at [296, 84] on div at bounding box center [249, 106] width 201 height 81
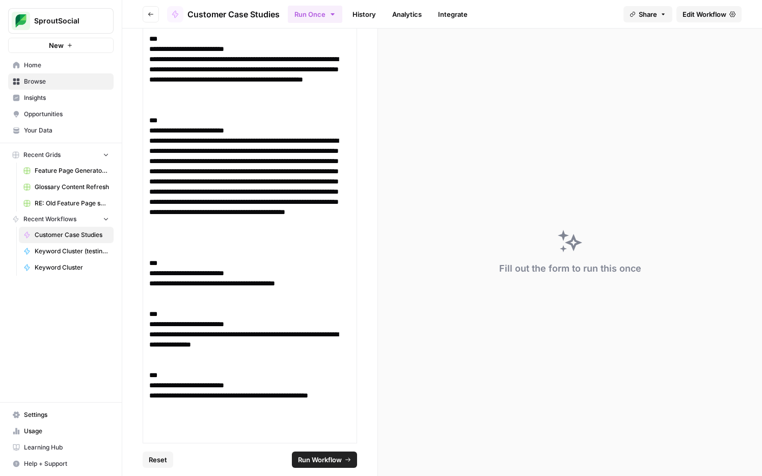
click at [315, 459] on span "Run Workflow" at bounding box center [320, 459] width 44 height 10
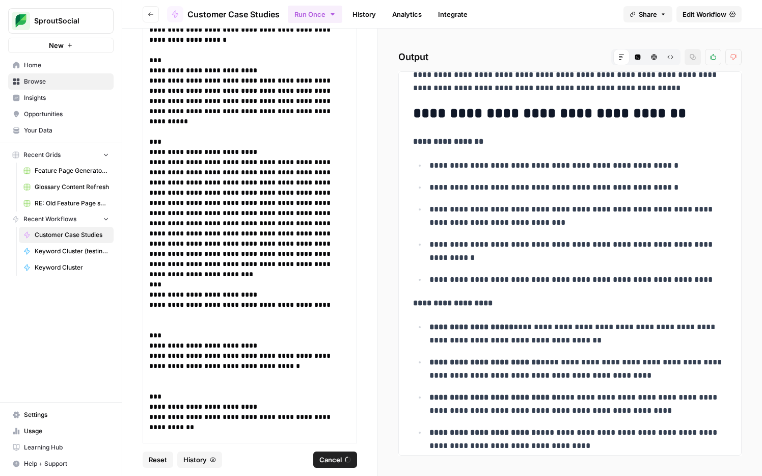
scroll to position [24520, 0]
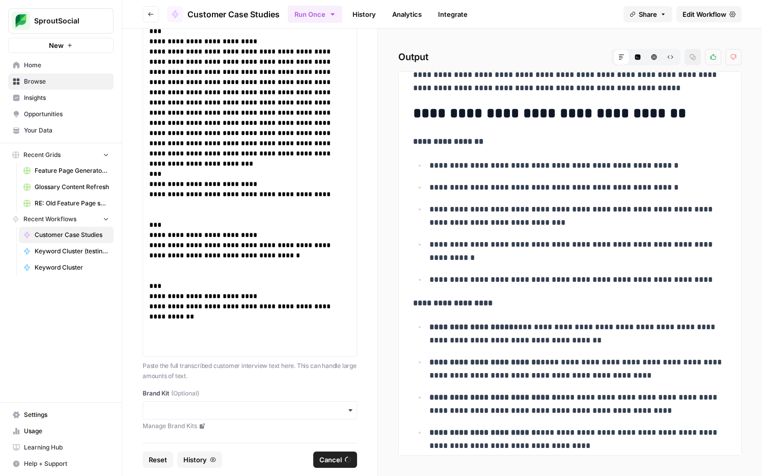
click at [349, 408] on icon "button" at bounding box center [350, 410] width 8 height 8
click at [297, 432] on div "Sprout Social" at bounding box center [249, 437] width 213 height 19
click at [305, 390] on label "Brand Kit (Optional)" at bounding box center [250, 392] width 214 height 9
click at [305, 405] on input "Brand Kit (Optional)" at bounding box center [249, 410] width 201 height 10
click at [223, 435] on div "Sprout Social" at bounding box center [250, 437] width 213 height 19
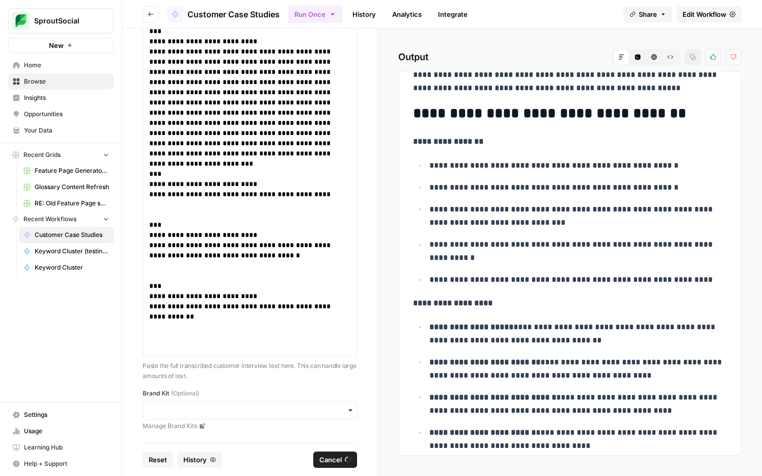
click at [329, 460] on span "Cancel" at bounding box center [330, 459] width 22 height 10
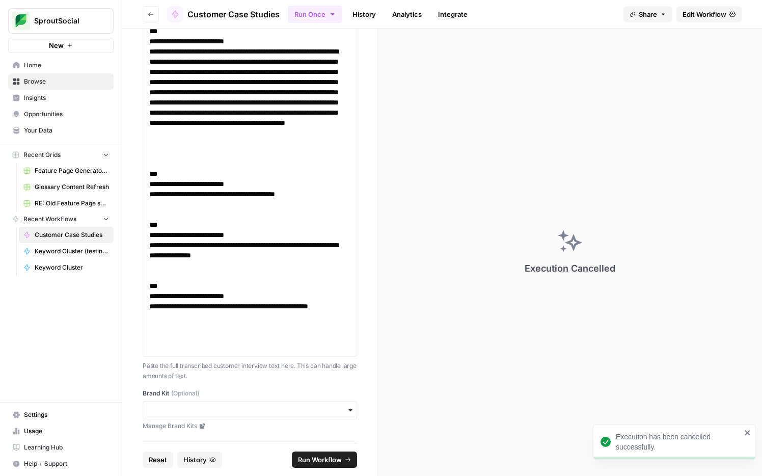
scroll to position [24429, 0]
click at [262, 411] on input "Brand Kit (Optional)" at bounding box center [249, 410] width 201 height 10
click at [208, 431] on div "Sprout Social" at bounding box center [250, 437] width 213 height 19
click at [302, 459] on span "Run Workflow" at bounding box center [320, 459] width 44 height 10
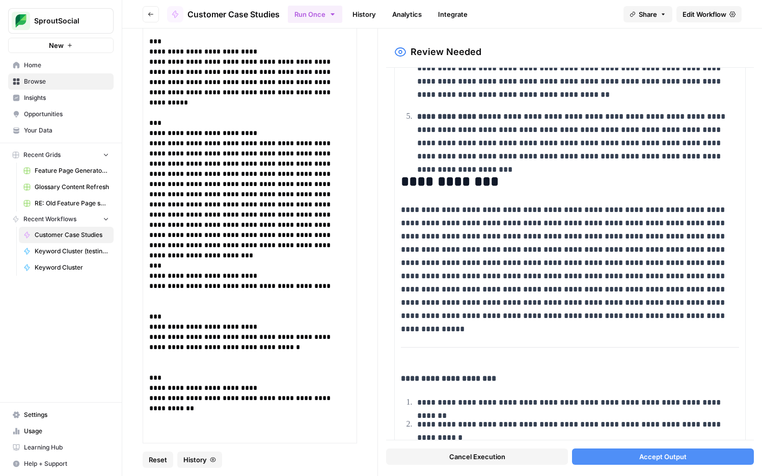
scroll to position [1977, 0]
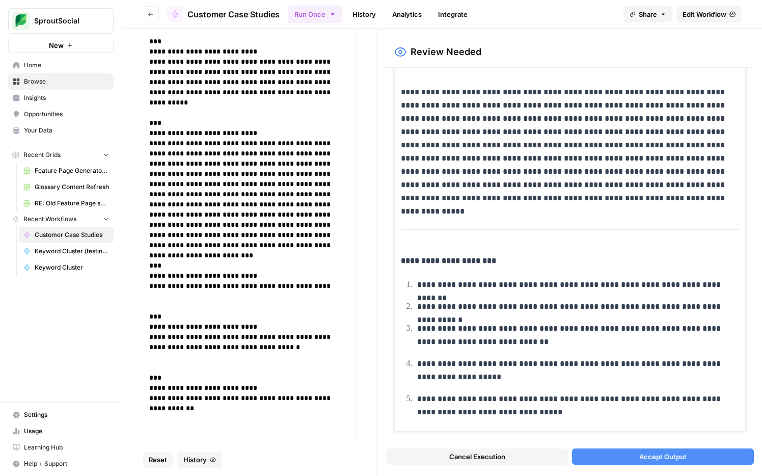
click at [729, 283] on p "**********" at bounding box center [578, 284] width 322 height 13
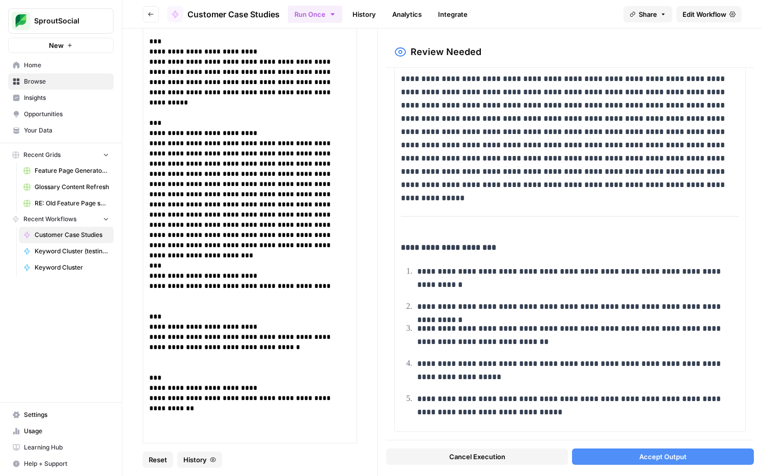
click at [738, 307] on p "**********" at bounding box center [578, 306] width 322 height 13
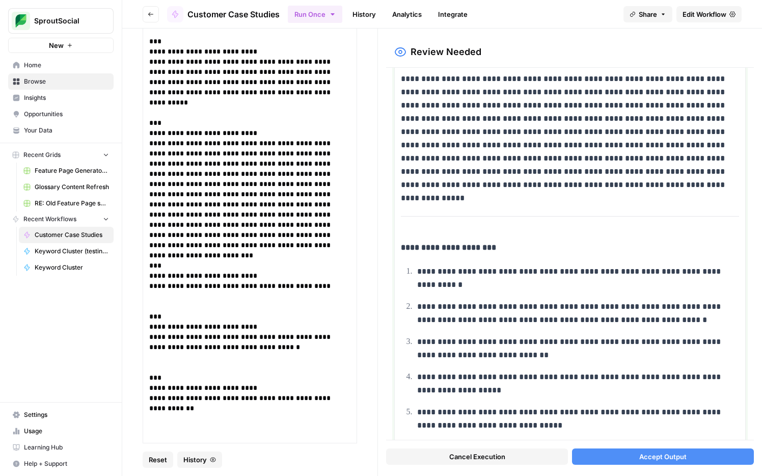
click at [565, 322] on p "**********" at bounding box center [578, 313] width 322 height 26
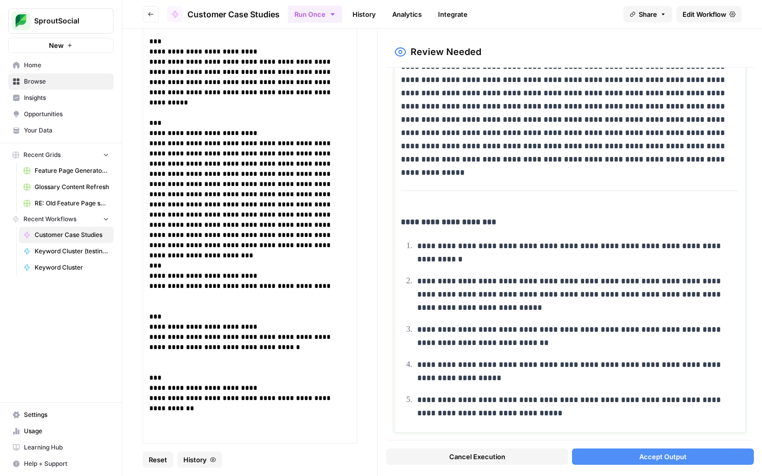
scroll to position [2017, 0]
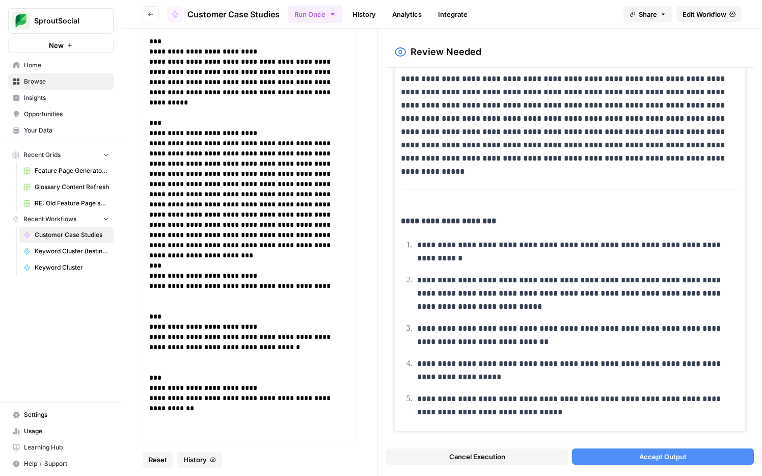
click at [532, 345] on p "**********" at bounding box center [578, 335] width 322 height 26
click at [500, 375] on p "**********" at bounding box center [578, 370] width 322 height 26
click at [543, 411] on p "**********" at bounding box center [578, 405] width 322 height 26
click at [602, 454] on button "Accept Output" at bounding box center [663, 456] width 182 height 16
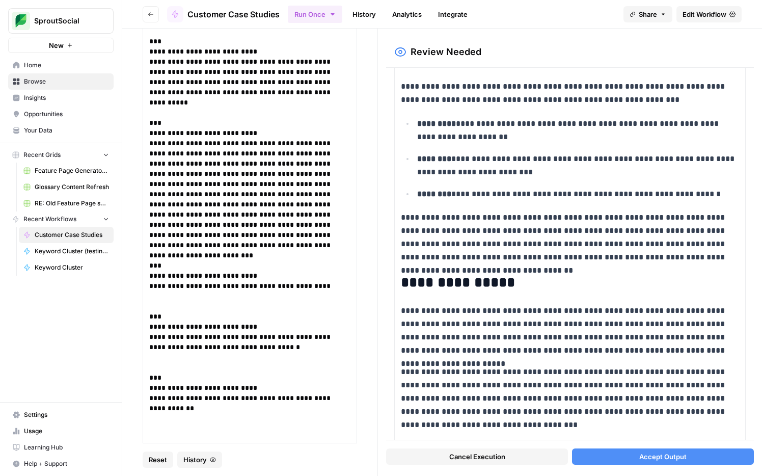
scroll to position [1873, 0]
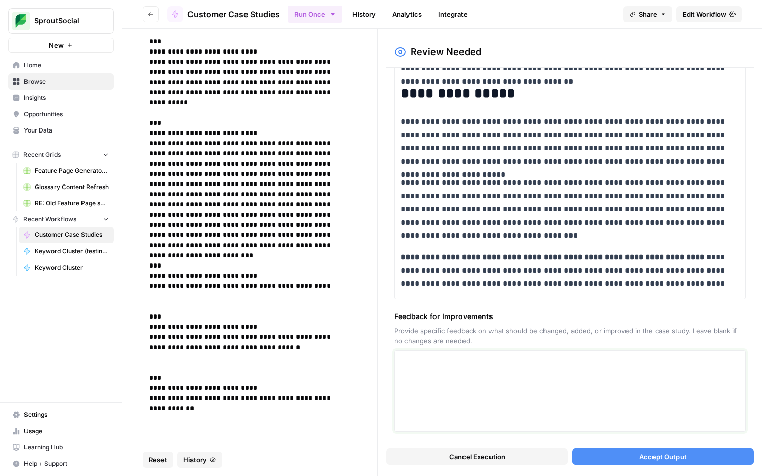
click at [533, 376] on textarea at bounding box center [570, 390] width 338 height 72
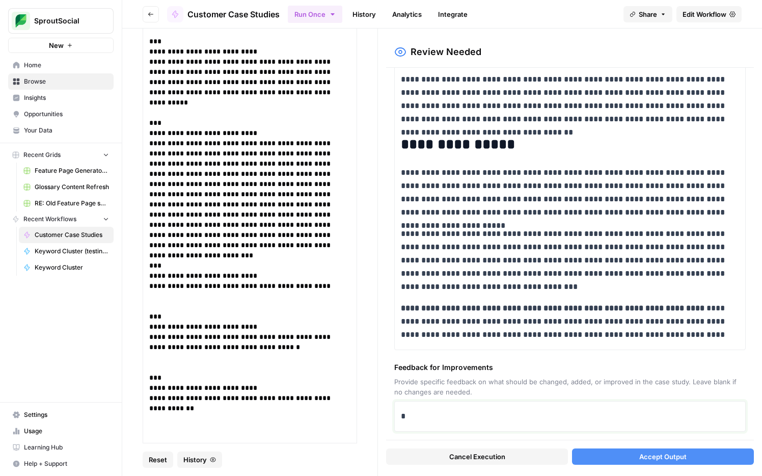
click at [481, 421] on p "*" at bounding box center [570, 415] width 338 height 13
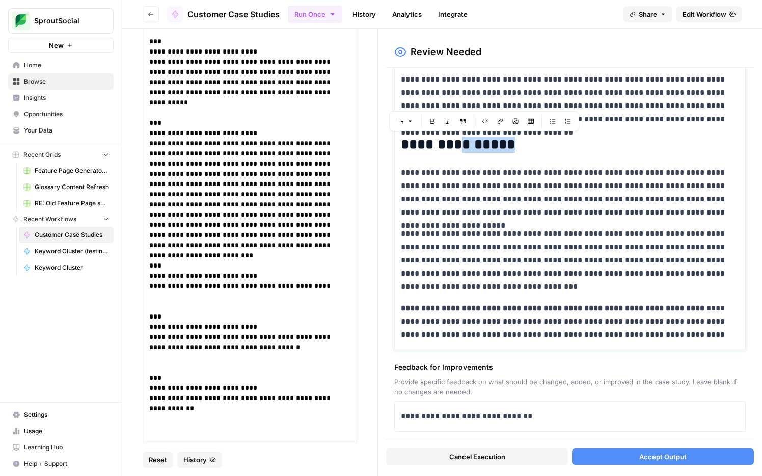
drag, startPoint x: 512, startPoint y: 146, endPoint x: 459, endPoint y: 145, distance: 53.0
click at [459, 145] on h2 "**********" at bounding box center [570, 144] width 338 height 16
click at [471, 183] on p "**********" at bounding box center [570, 192] width 338 height 53
click at [608, 455] on button "Accept Output" at bounding box center [663, 456] width 182 height 16
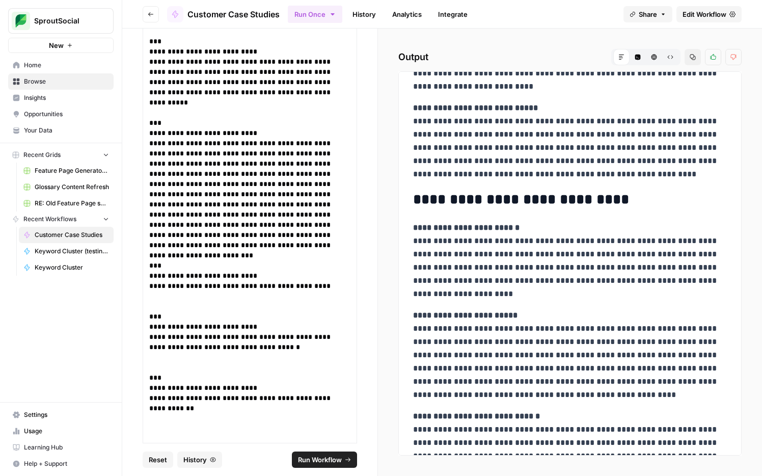
scroll to position [1315, 0]
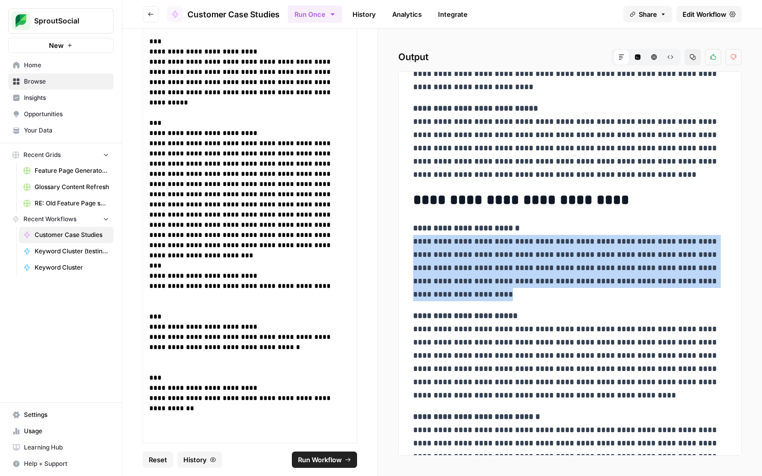
drag, startPoint x: 465, startPoint y: 295, endPoint x: 408, endPoint y: 242, distance: 77.8
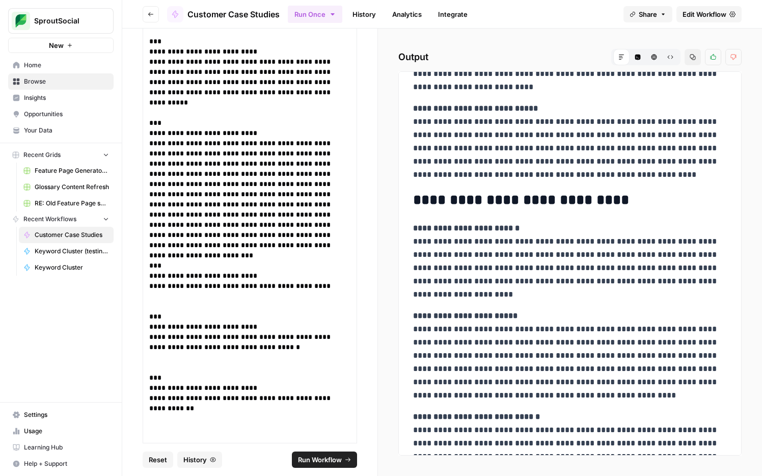
click at [434, 249] on p "**********" at bounding box center [570, 260] width 314 height 79
drag, startPoint x: 414, startPoint y: 244, endPoint x: 499, endPoint y: 243, distance: 85.5
click at [500, 243] on p "**********" at bounding box center [570, 260] width 314 height 79
click at [576, 235] on p "**********" at bounding box center [570, 260] width 314 height 79
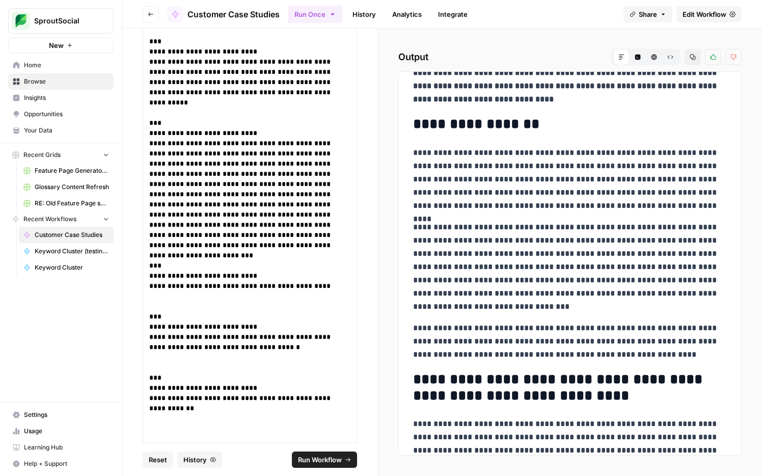
scroll to position [0, 0]
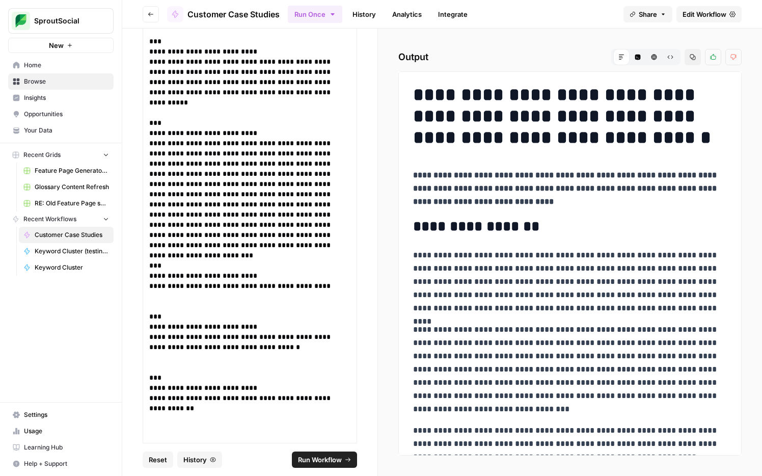
click at [76, 234] on span "Customer Case Studies" at bounding box center [72, 234] width 74 height 9
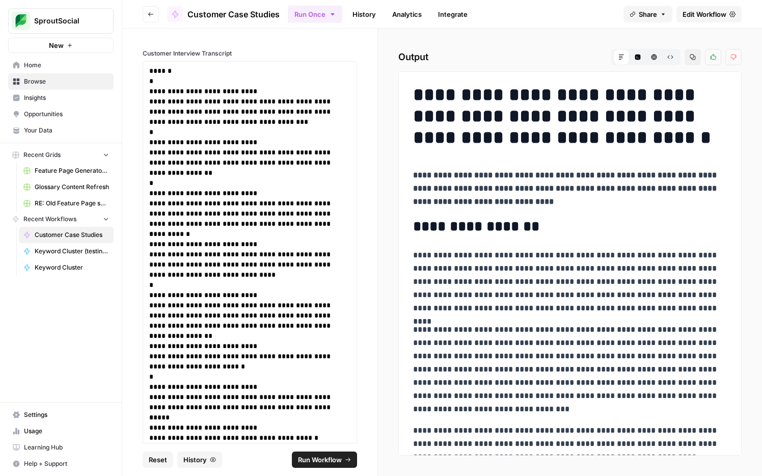
click at [704, 13] on span "Edit Workflow" at bounding box center [704, 14] width 44 height 10
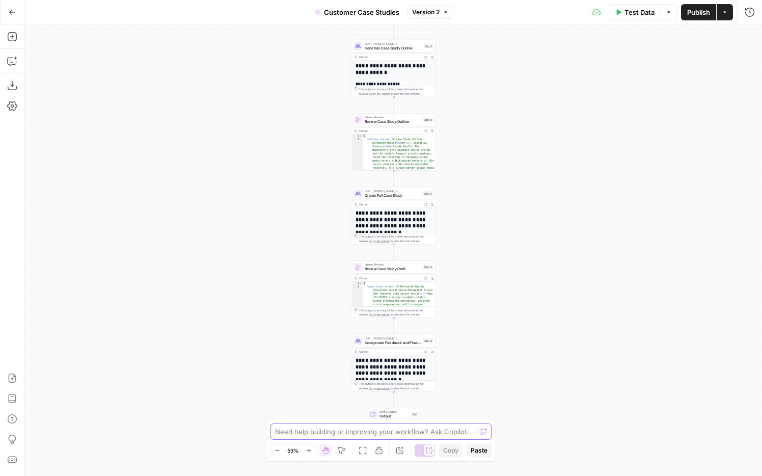
click at [318, 430] on textarea at bounding box center [375, 431] width 201 height 10
click at [334, 429] on textarea "how do i integrate human review steps into my run once workflow. I want to show…" at bounding box center [371, 426] width 196 height 20
click at [429, 432] on textarea "how do i integrate human review steps into my run once workflow. I want to show…" at bounding box center [371, 426] width 196 height 20
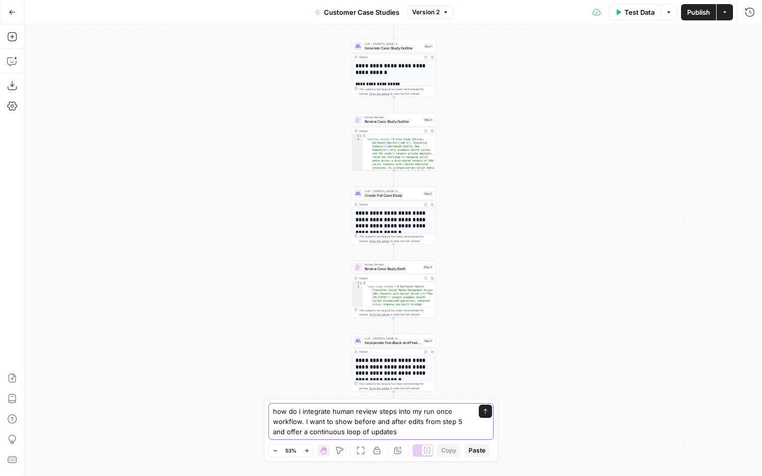
type textarea "how do i integrate human review steps into my run once workflow. I want to show…"
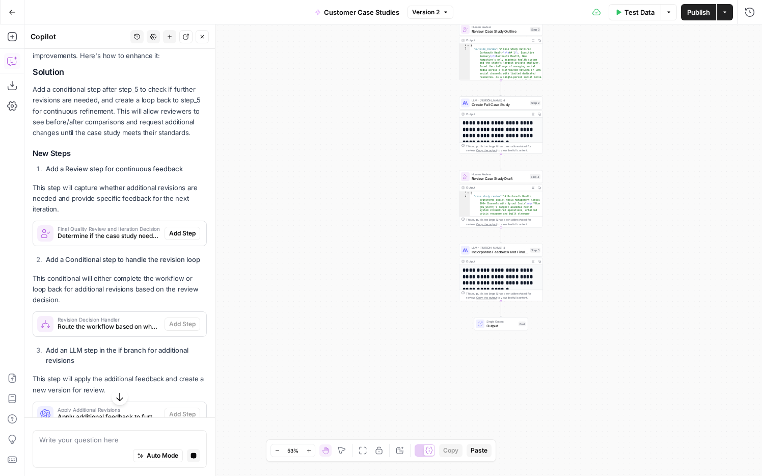
scroll to position [239, 0]
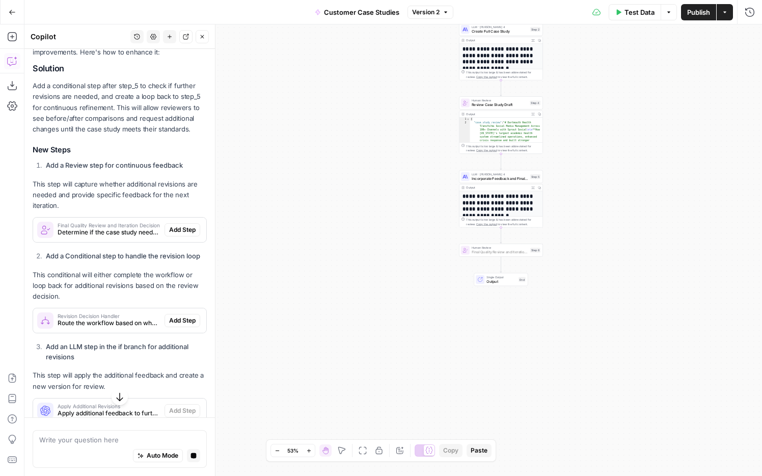
click at [176, 232] on span "Add Step" at bounding box center [182, 229] width 26 height 9
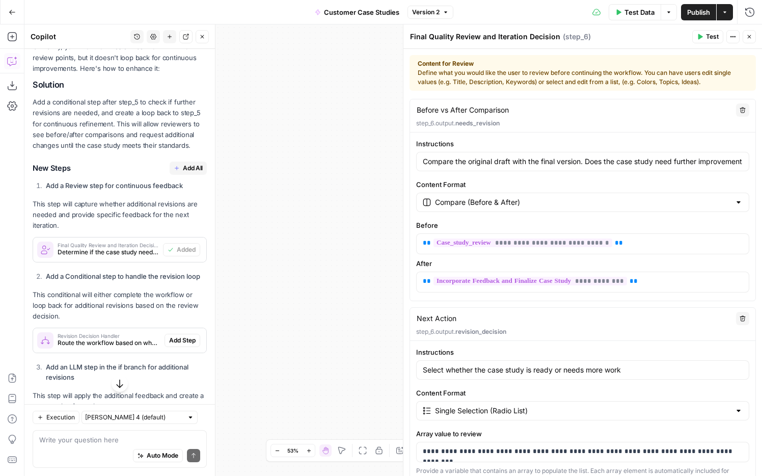
scroll to position [256, 0]
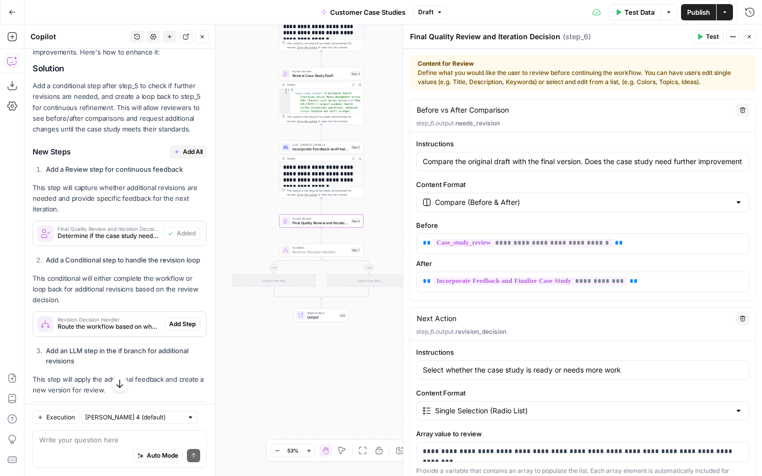
click at [177, 325] on span "Add Step" at bounding box center [182, 323] width 26 height 9
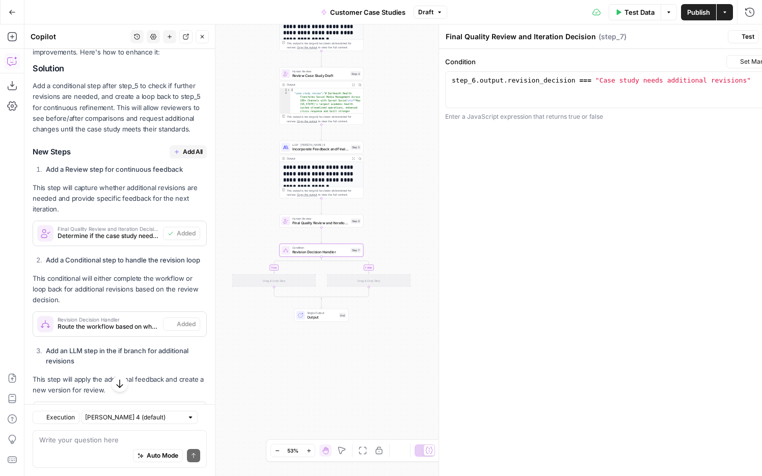
type textarea "Revision Decision Handler"
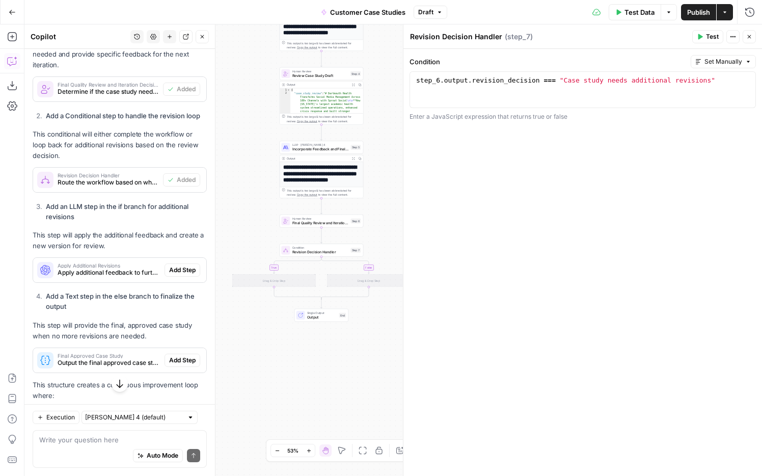
scroll to position [404, 0]
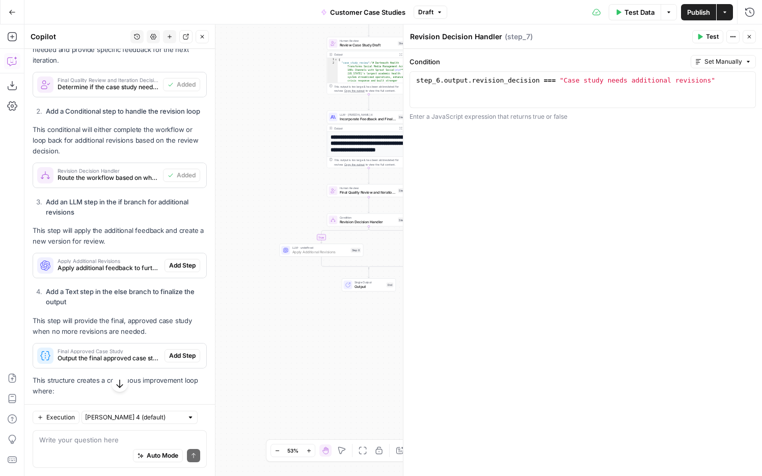
click at [179, 267] on span "Add Step" at bounding box center [182, 265] width 26 height 9
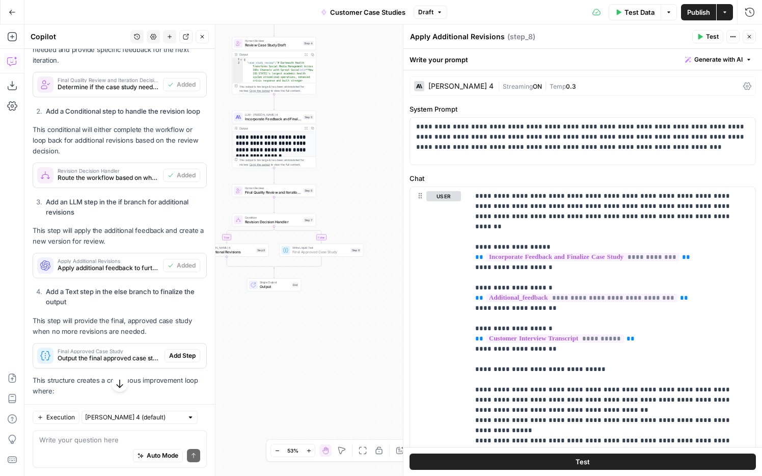
click at [180, 356] on span "Add Step" at bounding box center [182, 355] width 26 height 9
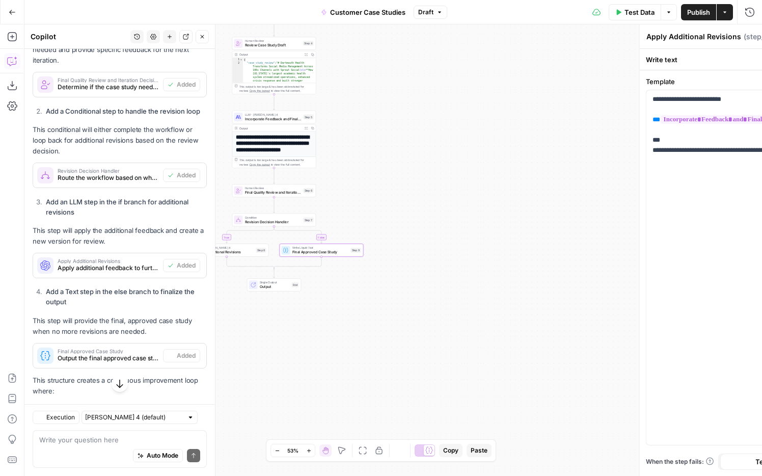
type textarea "Final Approved Case Study"
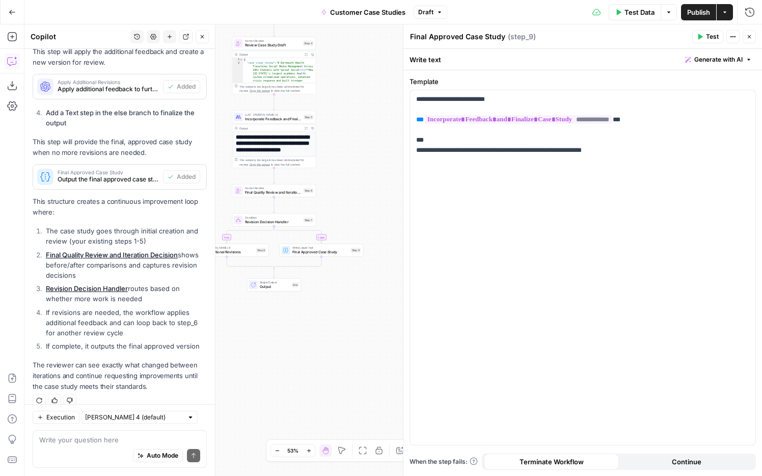
scroll to position [595, 0]
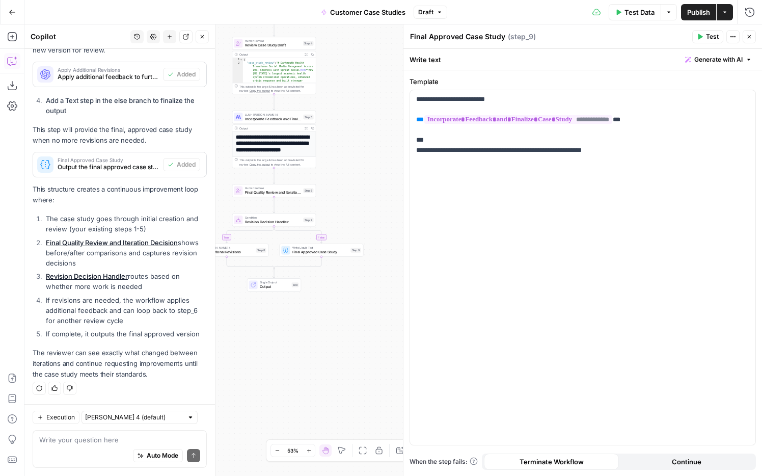
click at [704, 36] on button "Test" at bounding box center [707, 36] width 31 height 13
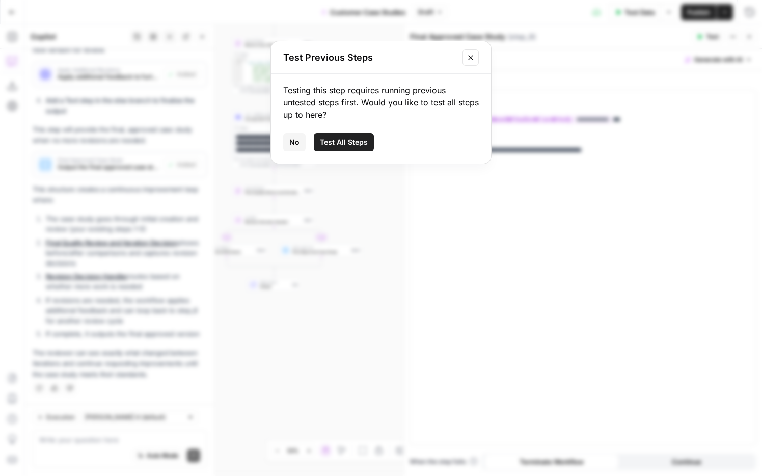
click at [356, 139] on span "Test All Steps" at bounding box center [344, 142] width 48 height 10
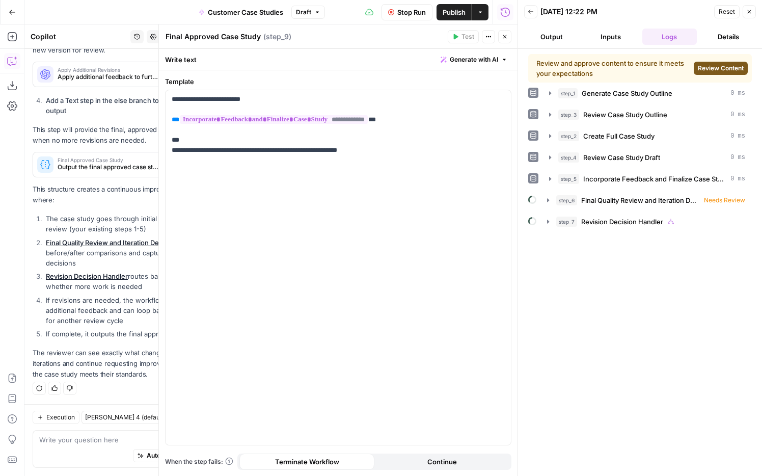
click at [710, 68] on span "Review Content" at bounding box center [721, 68] width 46 height 9
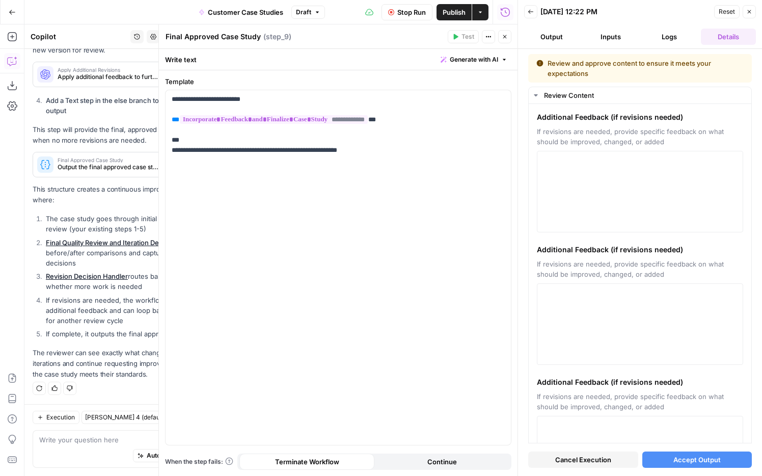
click at [531, 12] on icon "button" at bounding box center [530, 12] width 6 height 6
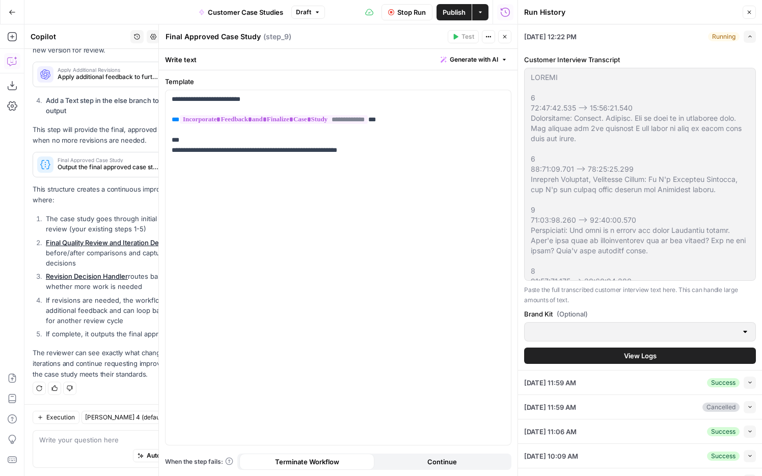
click at [506, 39] on icon "button" at bounding box center [505, 37] width 6 height 6
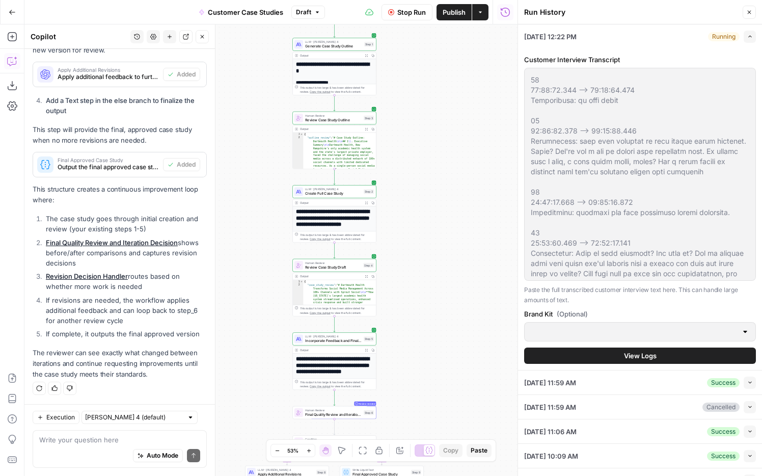
click at [745, 12] on button "Close" at bounding box center [748, 12] width 13 height 13
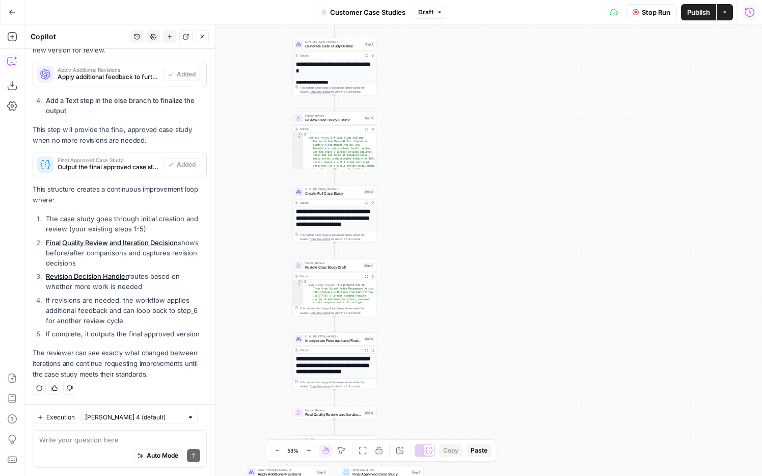
click at [752, 9] on icon "button" at bounding box center [749, 11] width 9 height 9
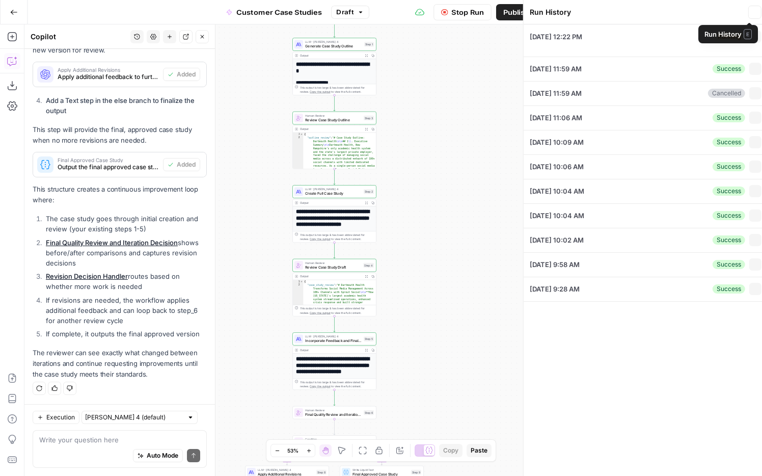
type textarea "WEBVTT 1 00:00:00.180 --> 00:00:10.860 Interviewer: Perfect. Alright. Let me op…"
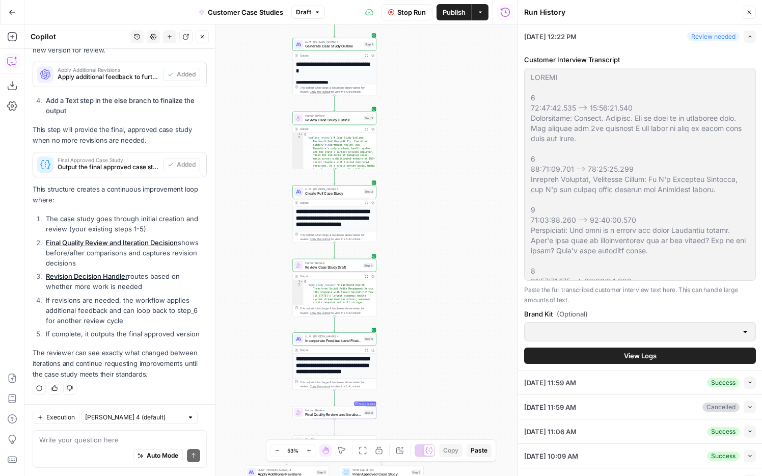
click at [747, 13] on icon "button" at bounding box center [749, 12] width 6 height 6
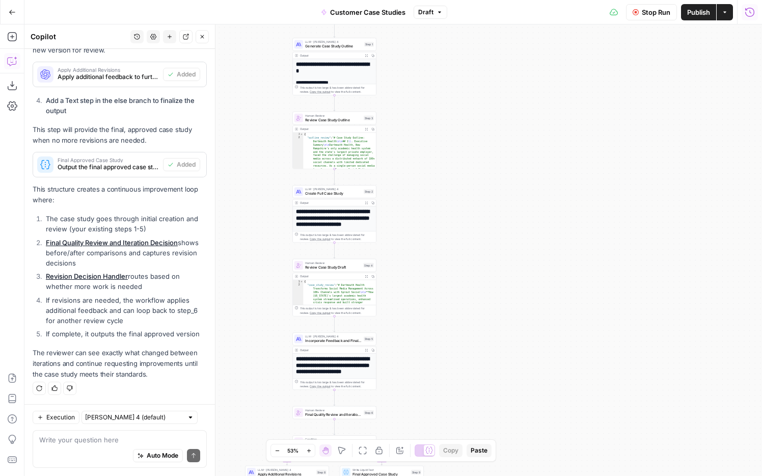
click at [748, 11] on icon "button" at bounding box center [749, 12] width 10 height 10
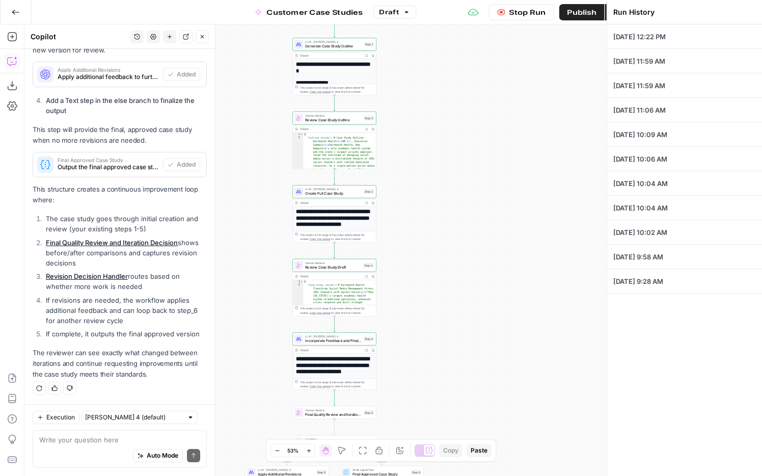
type textarea "WEBVTT 1 00:00:00.180 --> 00:00:10.860 Interviewer: Perfect. Alright. Let me op…"
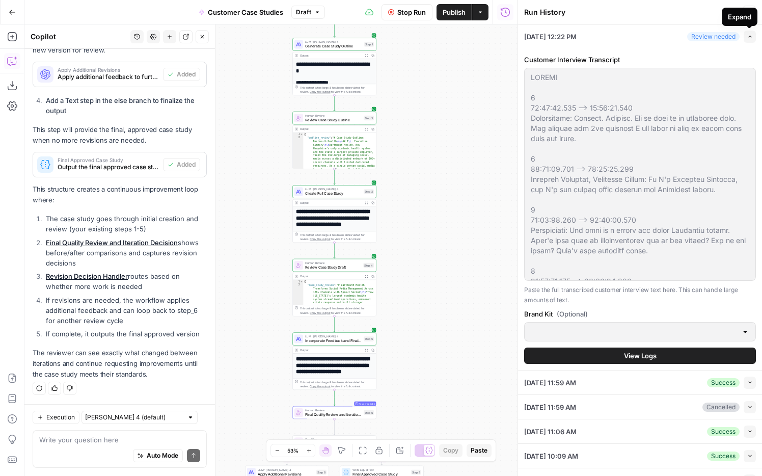
click at [747, 12] on div "Expand" at bounding box center [739, 17] width 23 height 10
click at [745, 37] on button "Expand" at bounding box center [749, 37] width 12 height 12
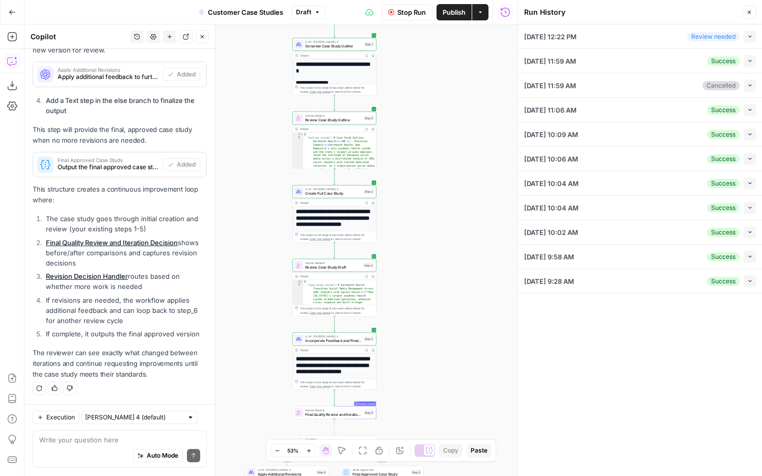
click at [745, 36] on button "Collapse" at bounding box center [749, 37] width 12 height 12
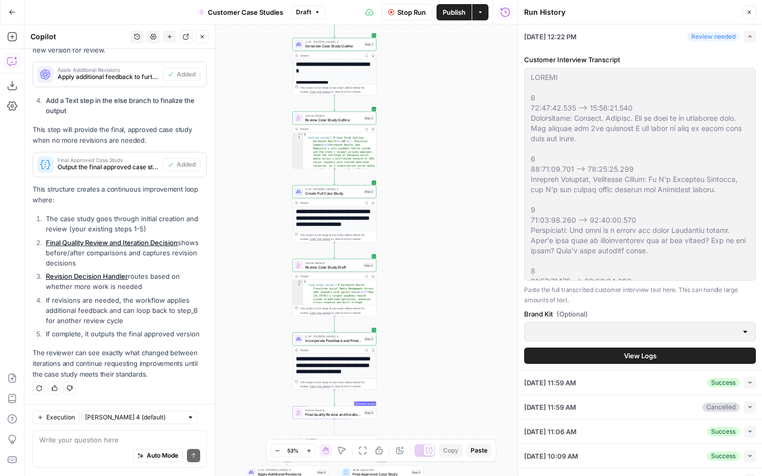
click at [715, 38] on div "Review needed" at bounding box center [713, 36] width 52 height 9
click at [599, 356] on button "View Logs" at bounding box center [640, 355] width 232 height 16
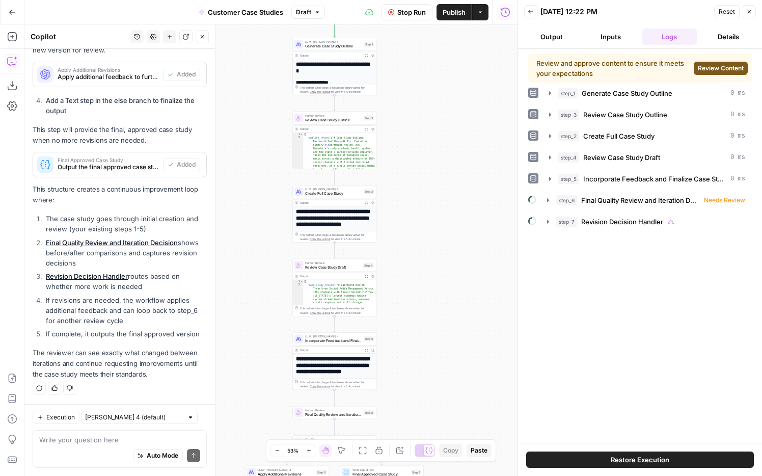
click at [642, 282] on div "Review and approve content to ensure it meets your expectations Review Content …" at bounding box center [640, 245] width 224 height 383
click at [637, 201] on span "Final Quality Review and Iteration Decision" at bounding box center [640, 200] width 119 height 10
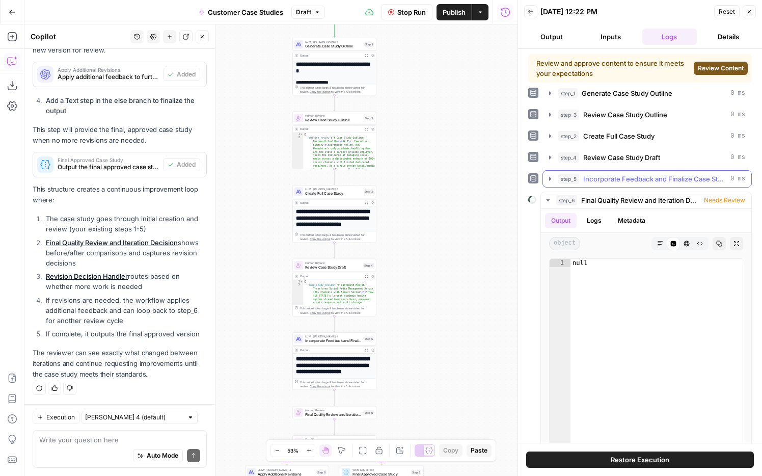
click at [669, 178] on span "Incorporate Feedback and Finalize Case Study" at bounding box center [654, 179] width 143 height 10
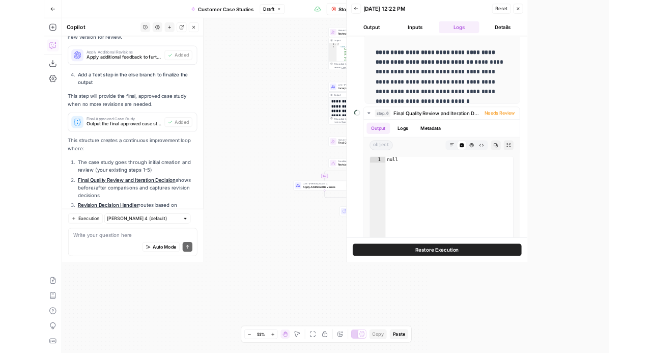
scroll to position [718, 0]
